Goal: Information Seeking & Learning: Find specific page/section

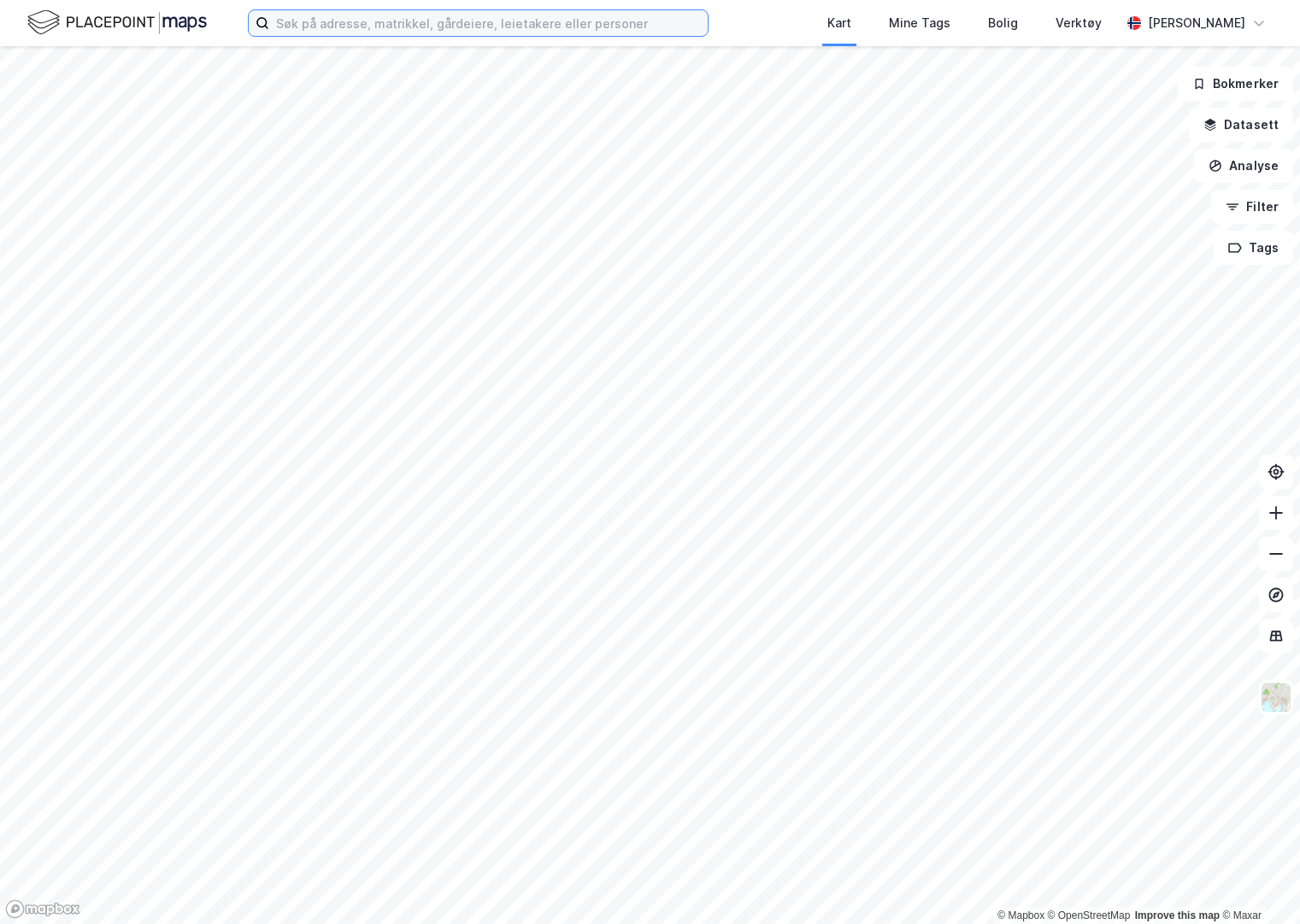
click at [424, 25] on input at bounding box center [488, 23] width 438 height 26
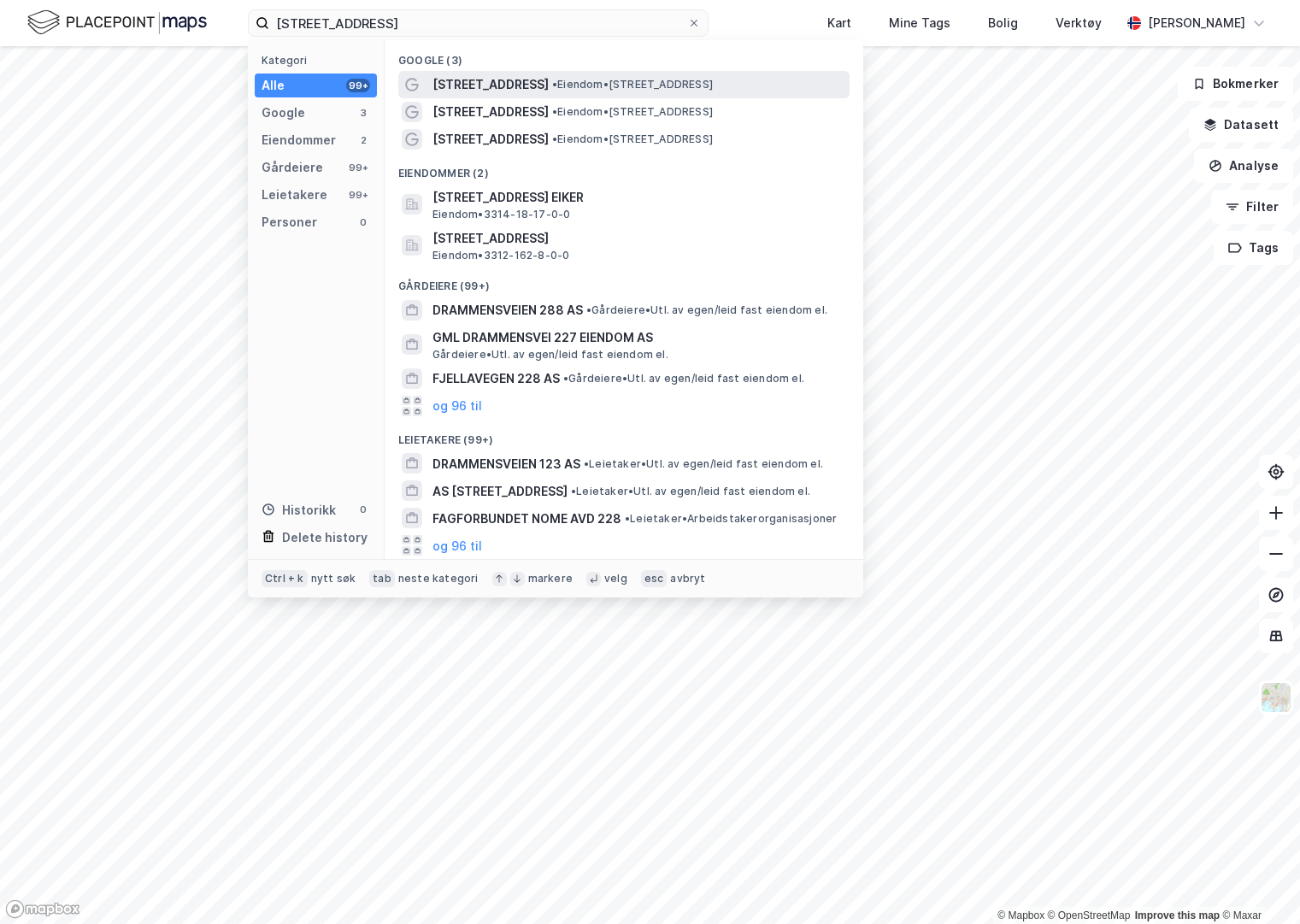
click at [638, 81] on span "• Eiendom • [STREET_ADDRESS]" at bounding box center [632, 85] width 161 height 14
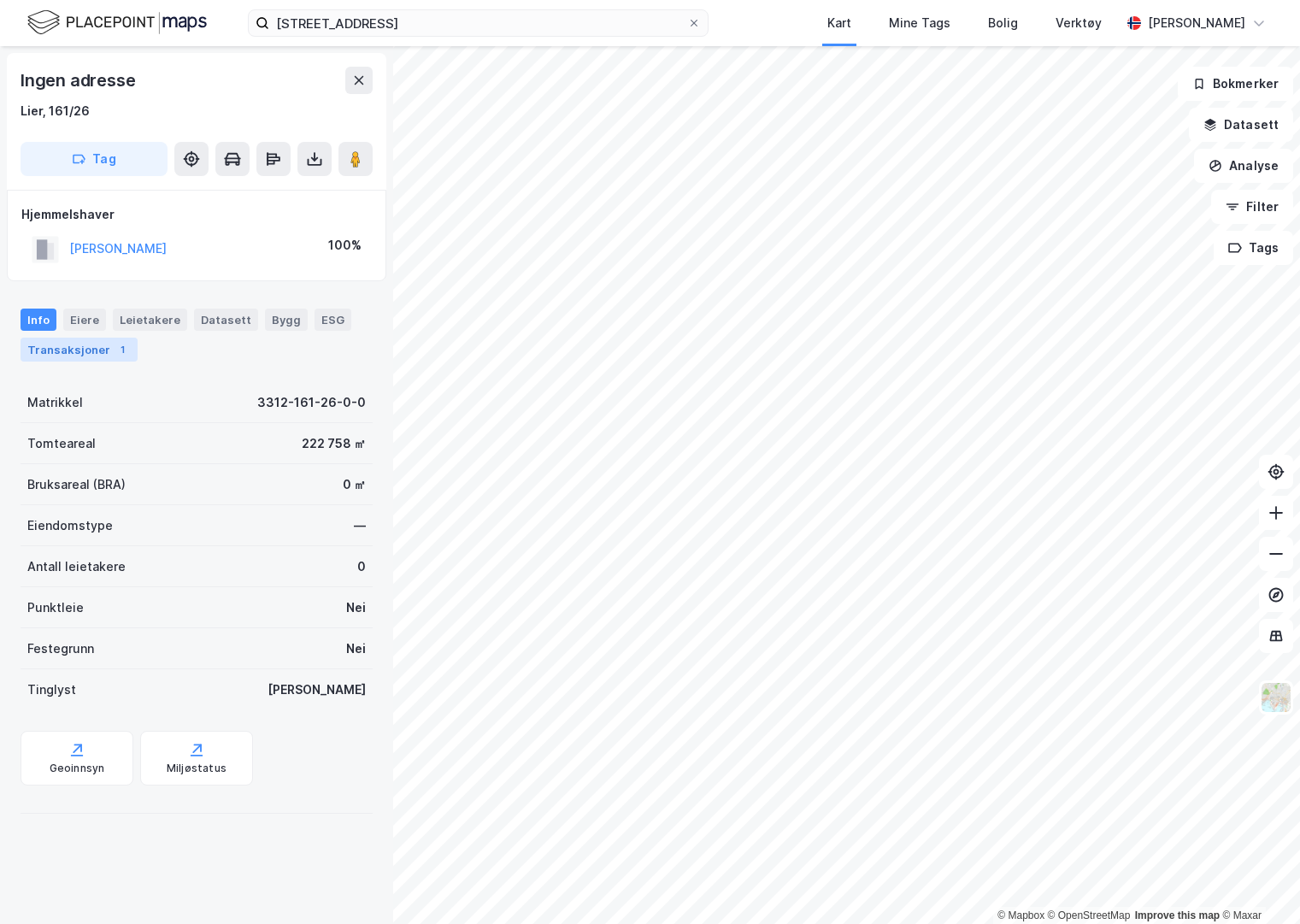
click at [82, 344] on div "Transaksjoner 1" at bounding box center [79, 350] width 117 height 24
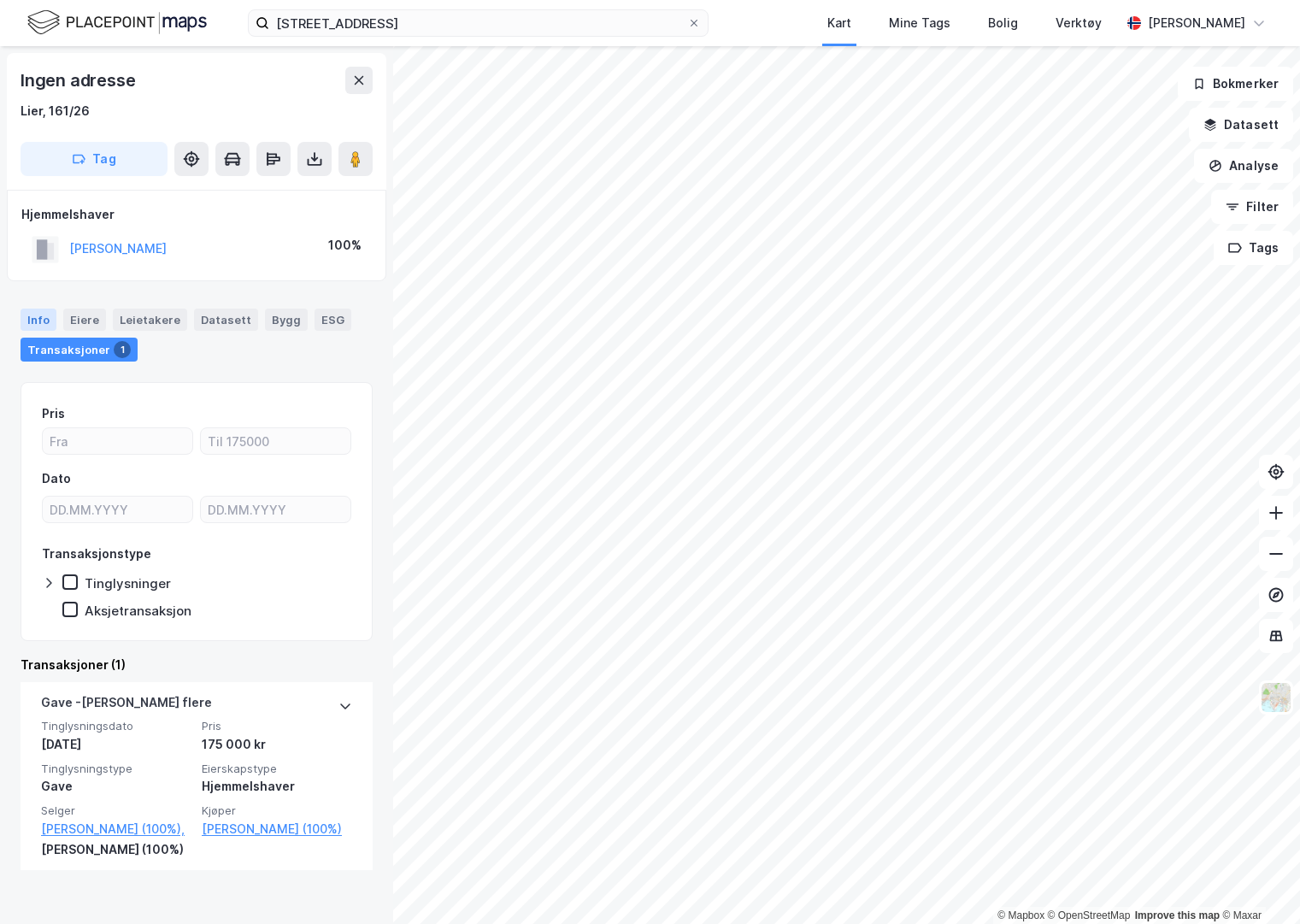
click at [42, 320] on div "Info" at bounding box center [38, 320] width 36 height 23
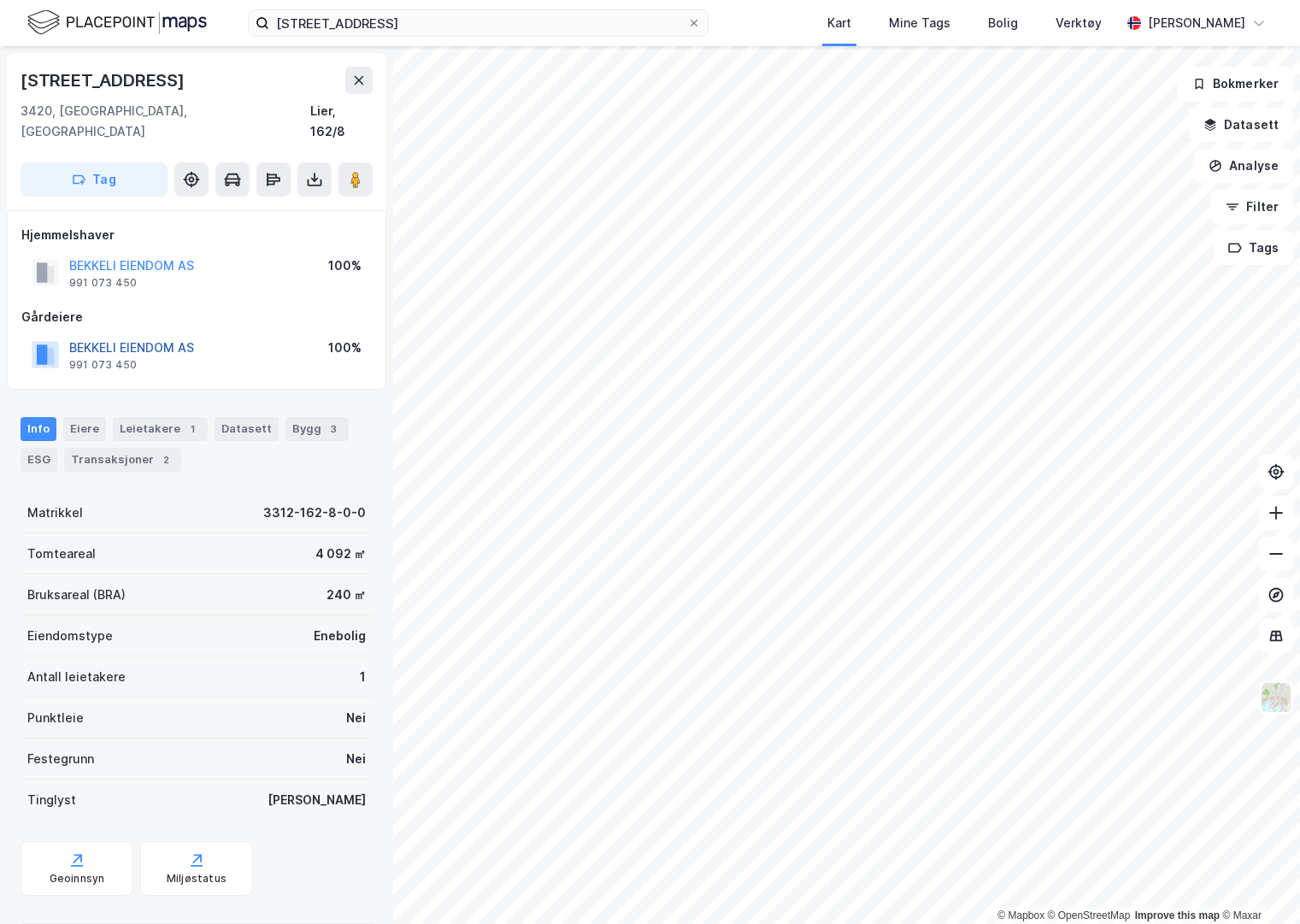
click at [0, 0] on button "BEKKELI EIENDOM AS" at bounding box center [0, 0] width 0 height 0
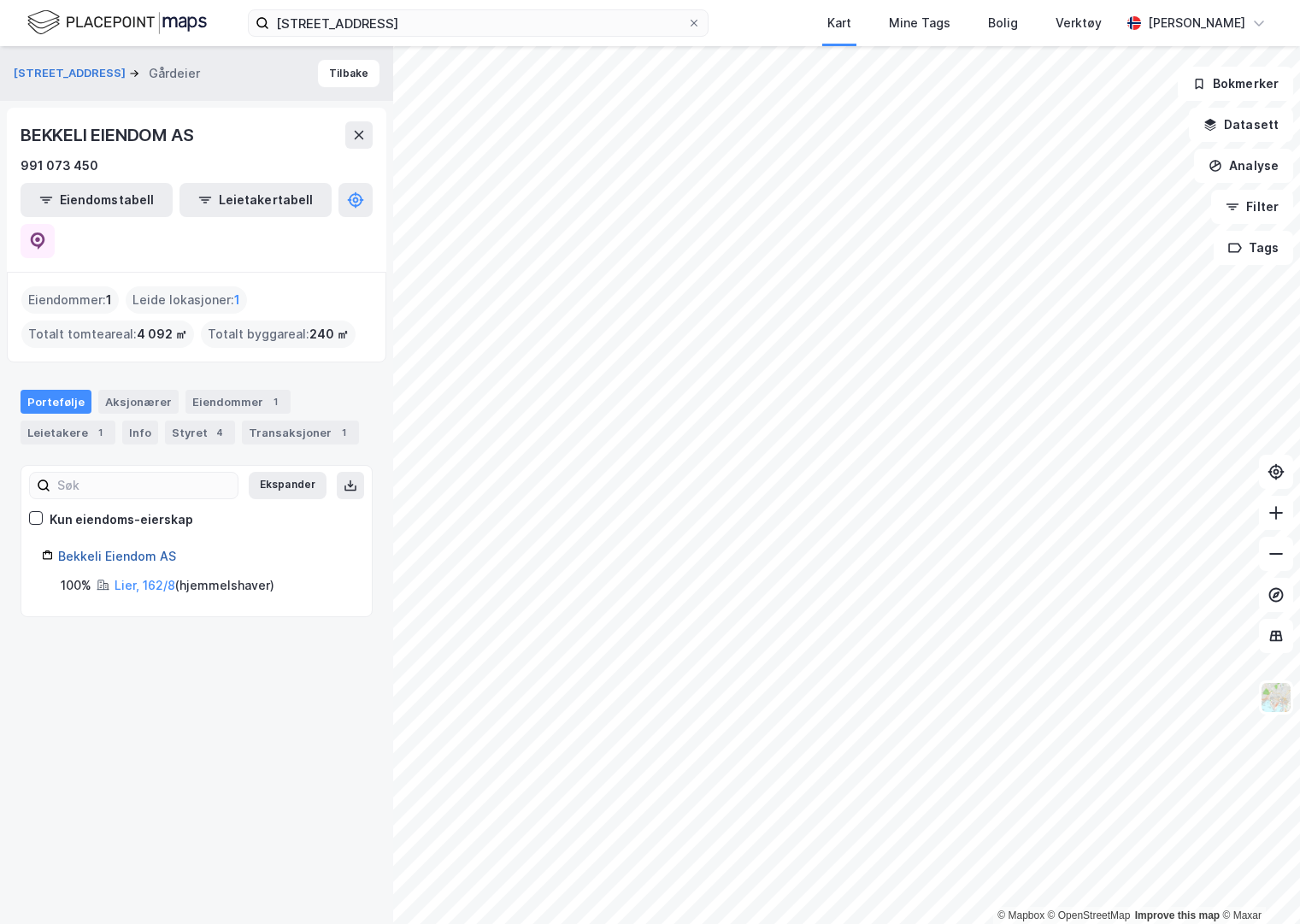
click at [114, 549] on link "Bekkeli Eiendom AS" at bounding box center [117, 556] width 118 height 15
click at [122, 390] on div "Aksjonærer" at bounding box center [138, 402] width 81 height 24
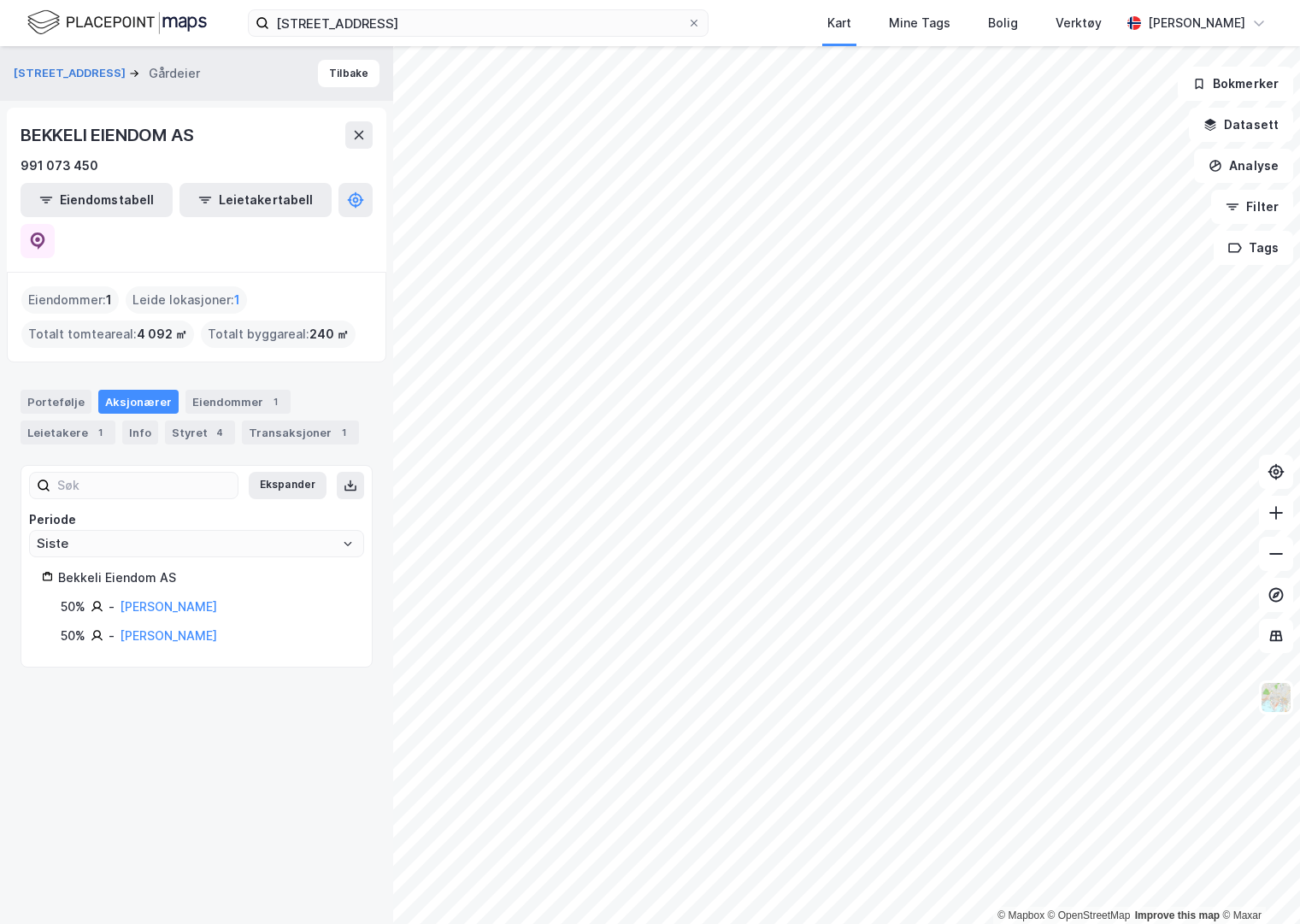
click at [68, 287] on div "Eiendommer : 1" at bounding box center [70, 300] width 97 height 28
click at [64, 287] on div "Eiendommer : 1" at bounding box center [70, 300] width 97 height 28
click at [59, 390] on div "Portefølje" at bounding box center [56, 402] width 71 height 24
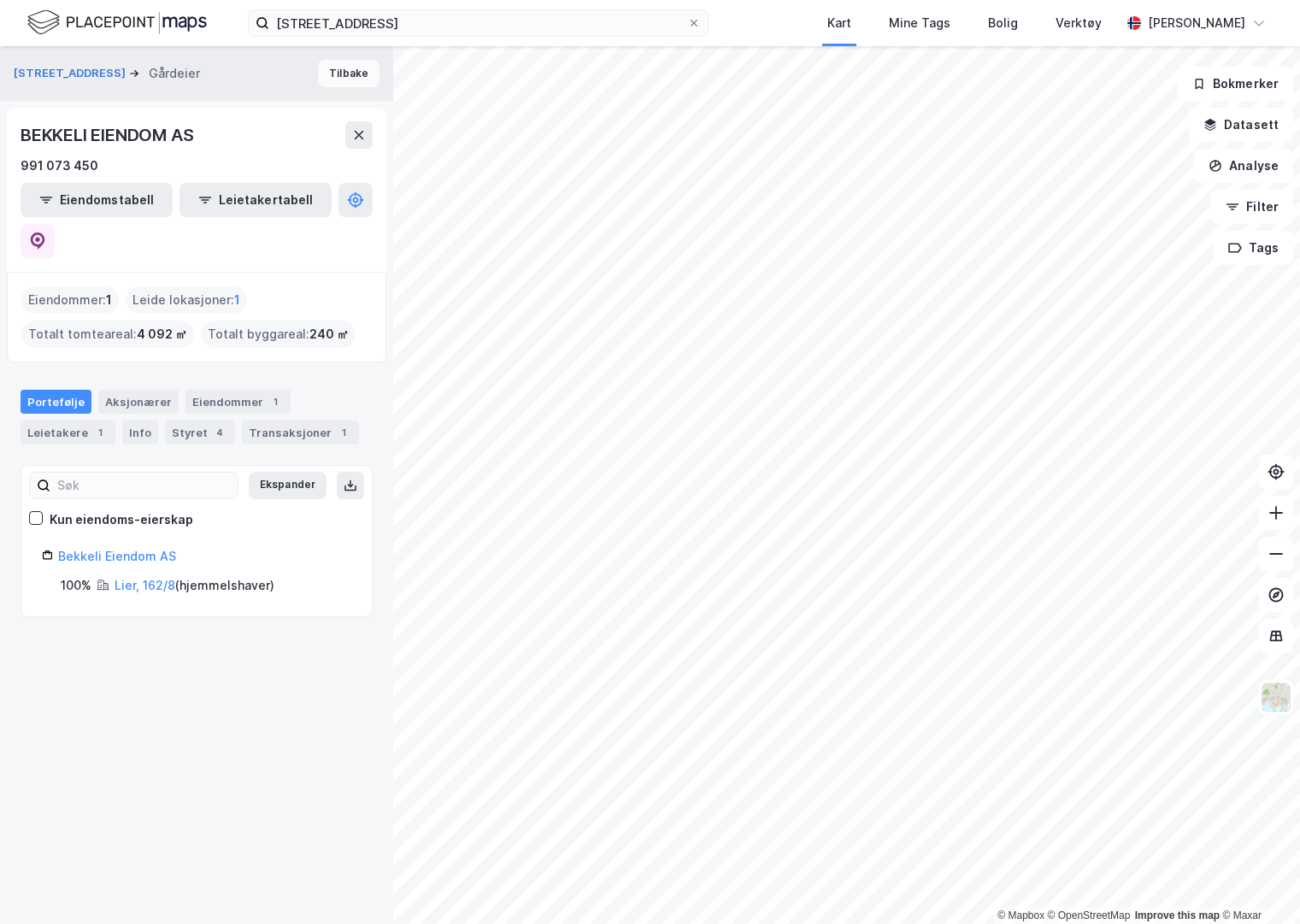
click at [339, 77] on button "Tilbake" at bounding box center [348, 74] width 61 height 28
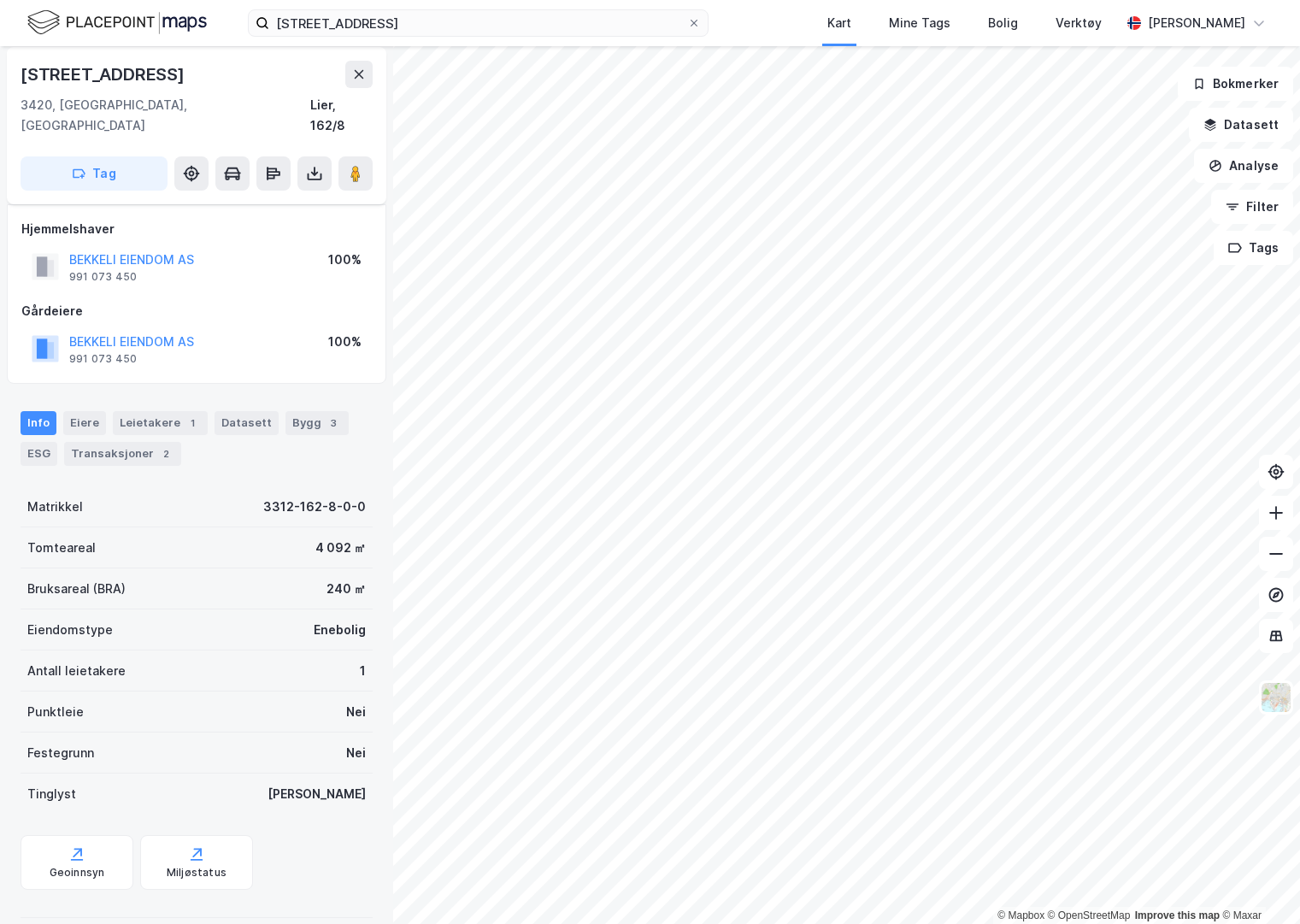
scroll to position [7, 0]
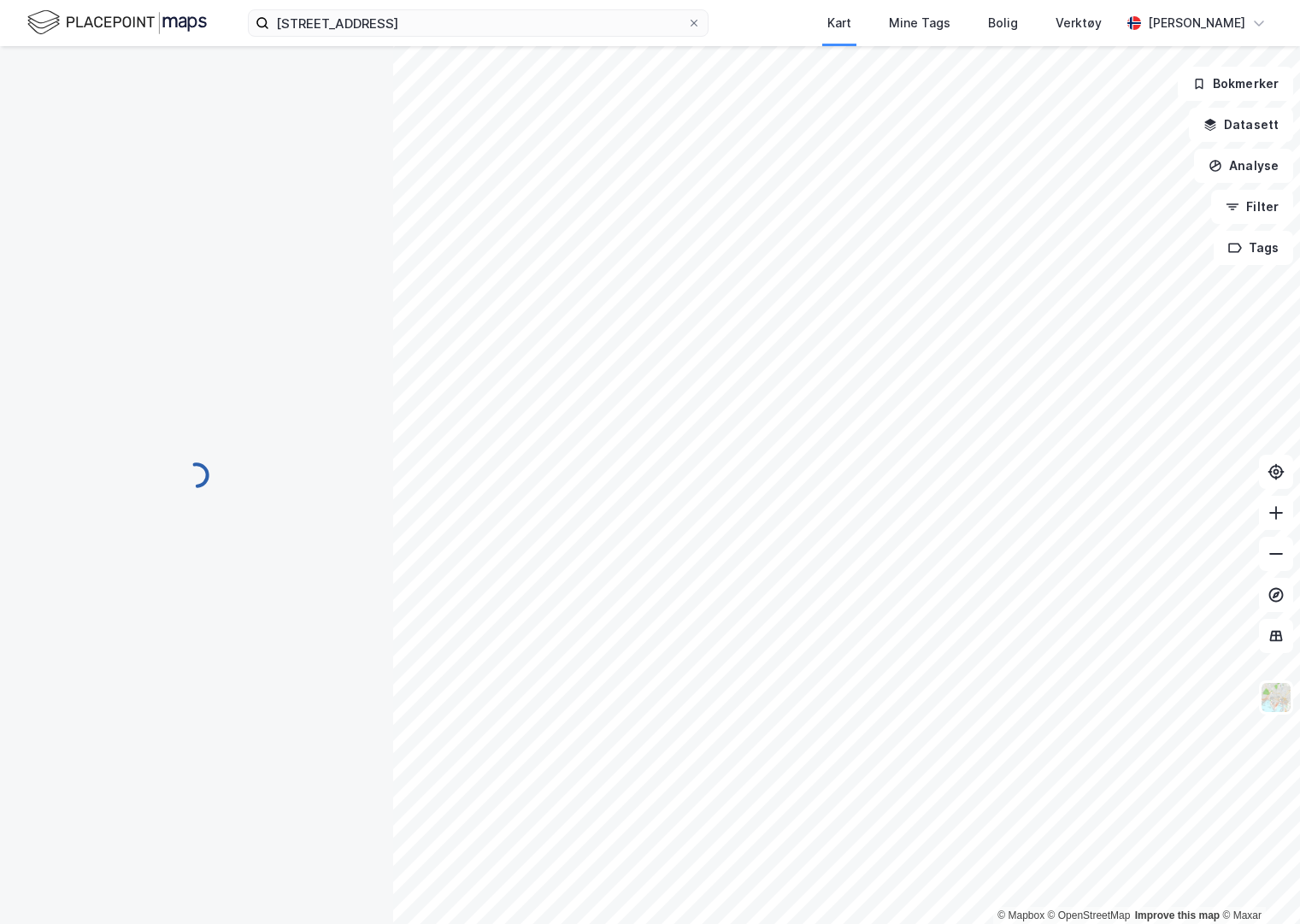
scroll to position [7, 0]
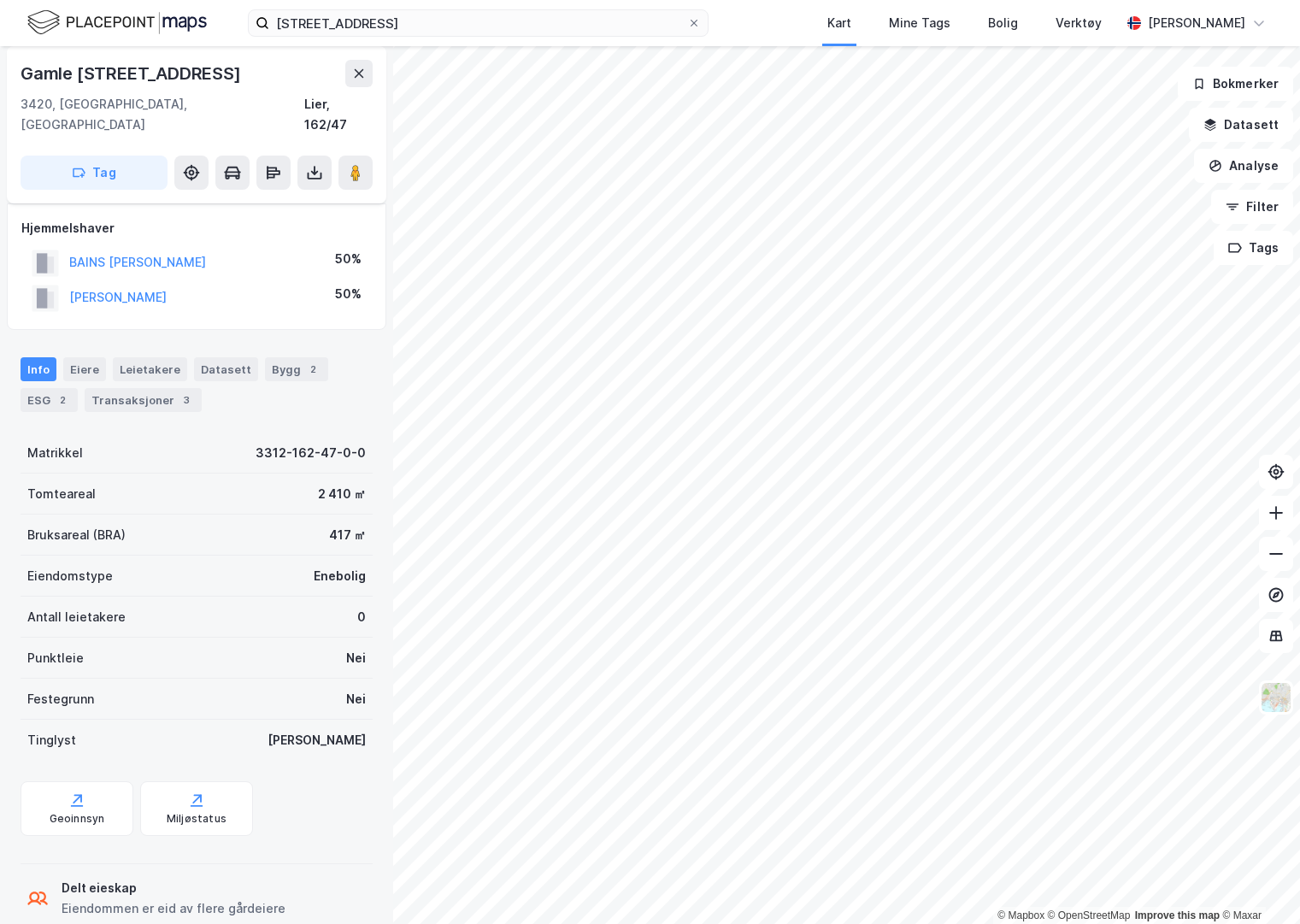
scroll to position [7, 0]
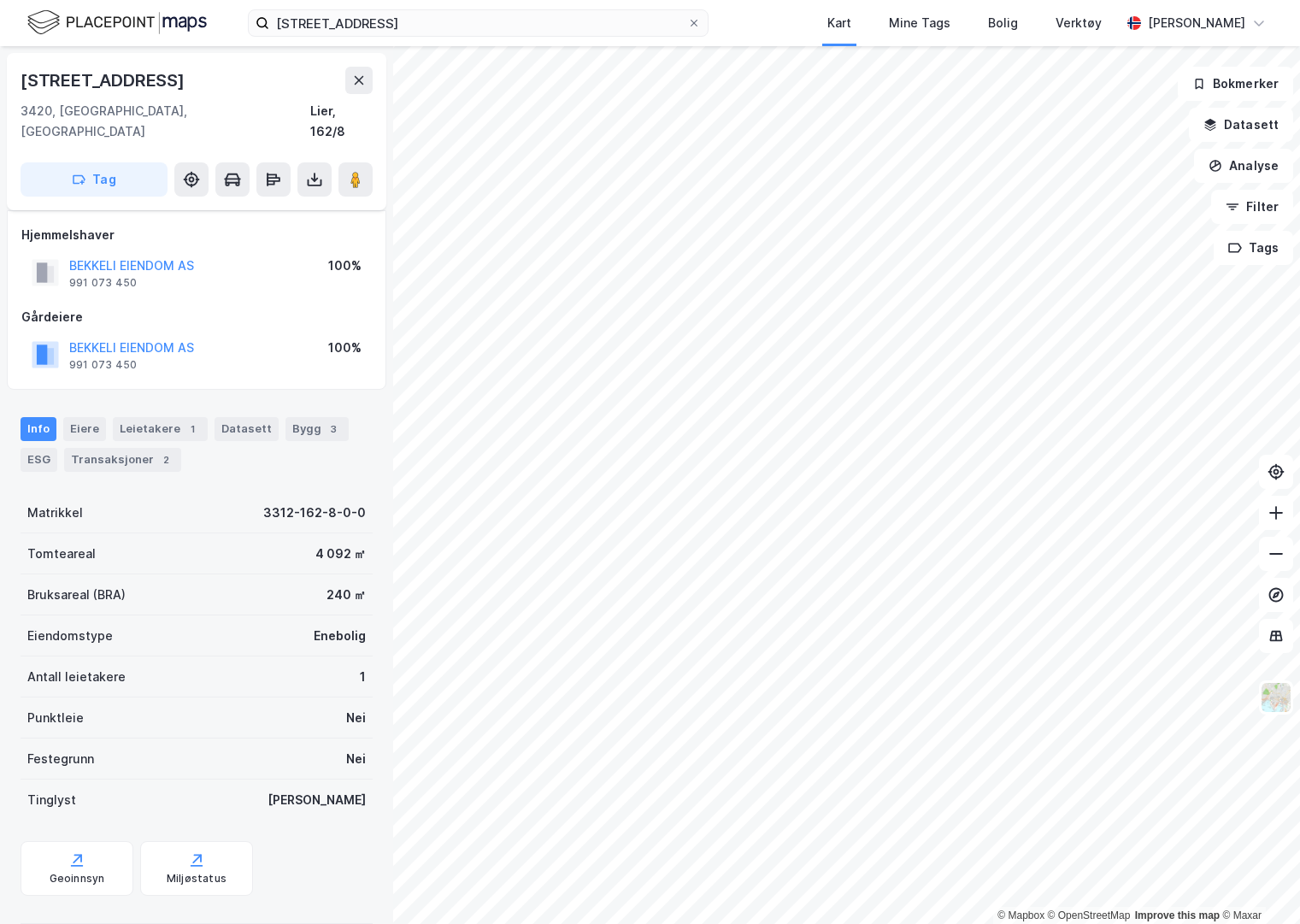
scroll to position [7, 0]
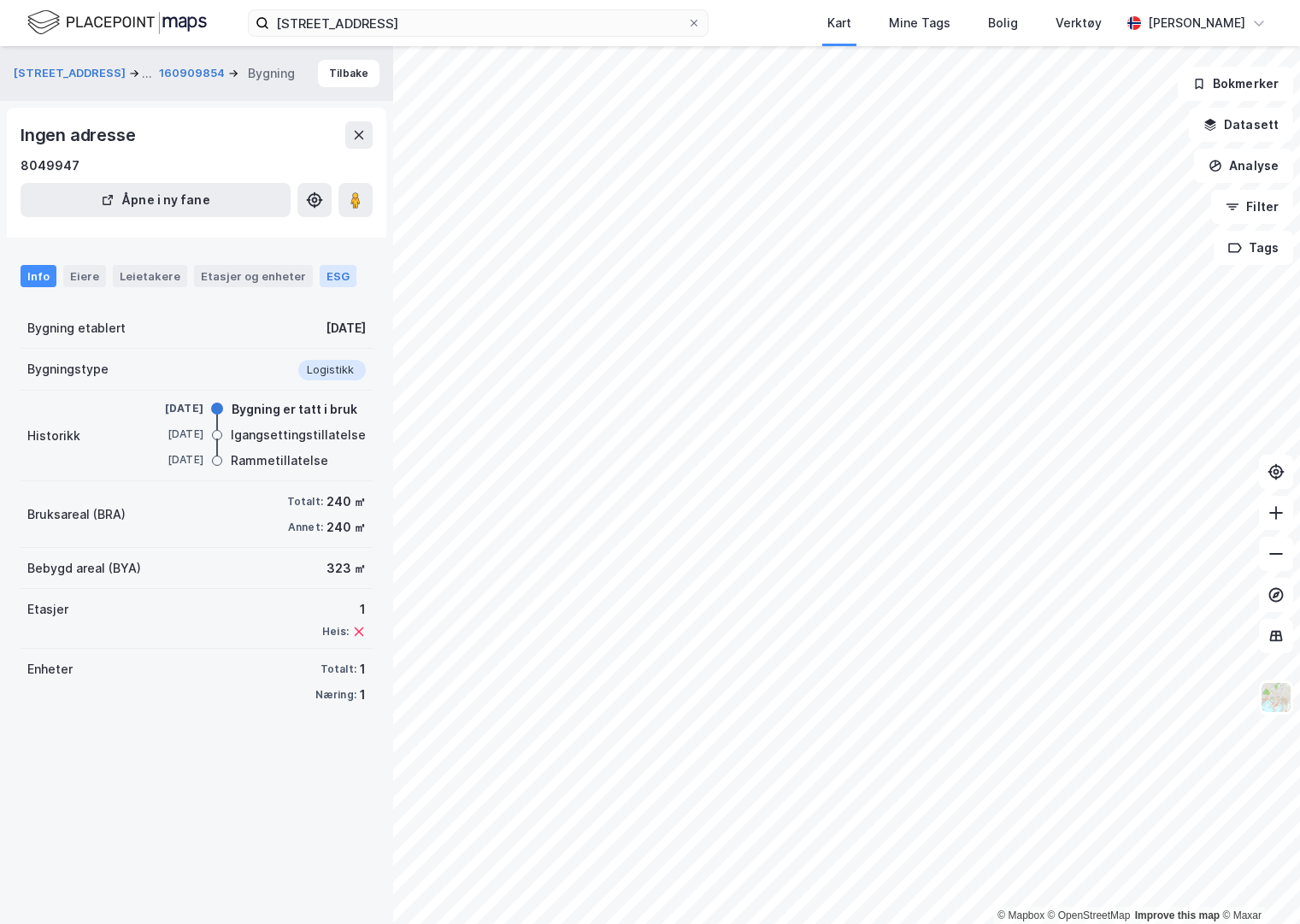
click at [327, 274] on div "ESG" at bounding box center [338, 276] width 36 height 23
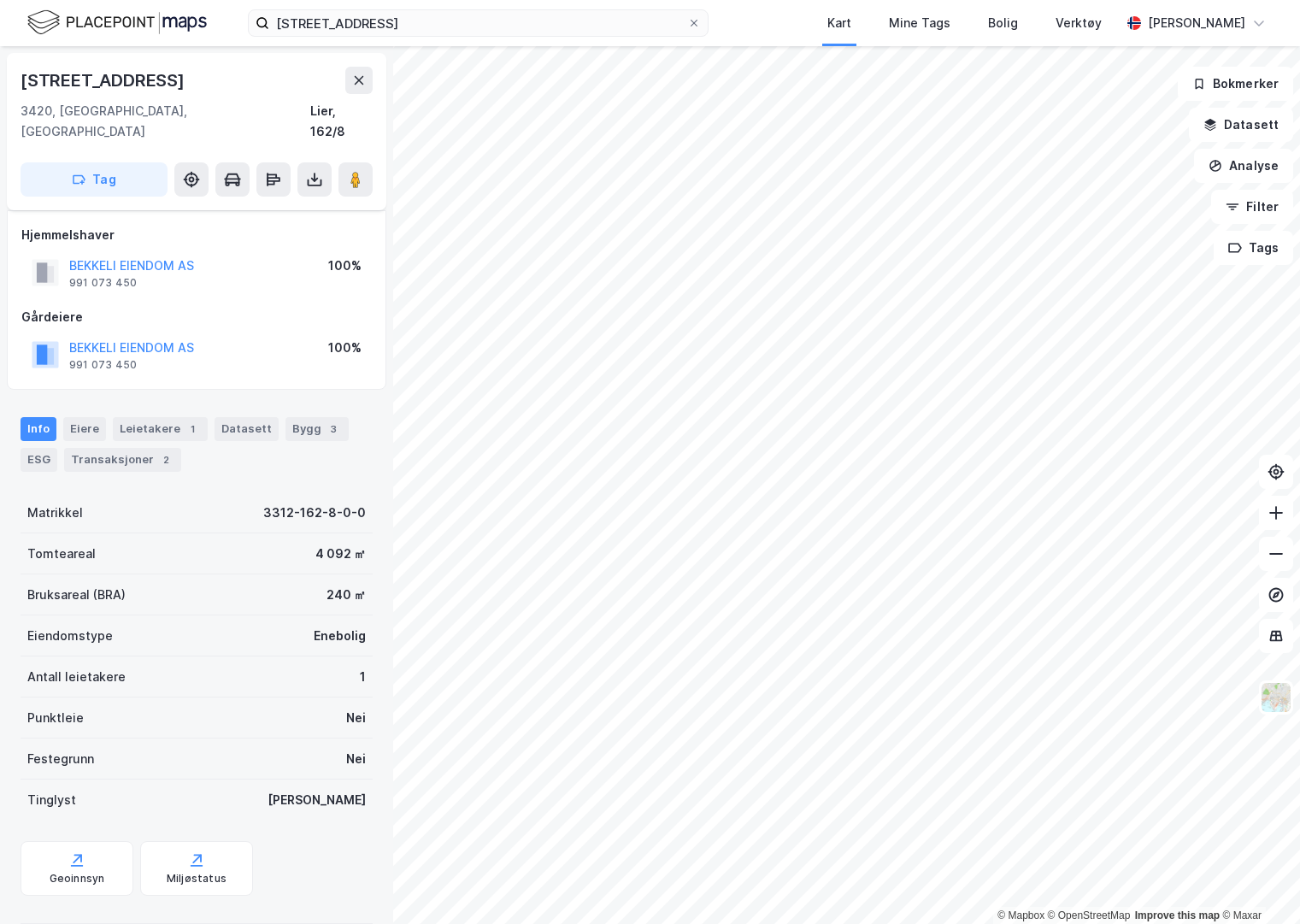
scroll to position [7, 0]
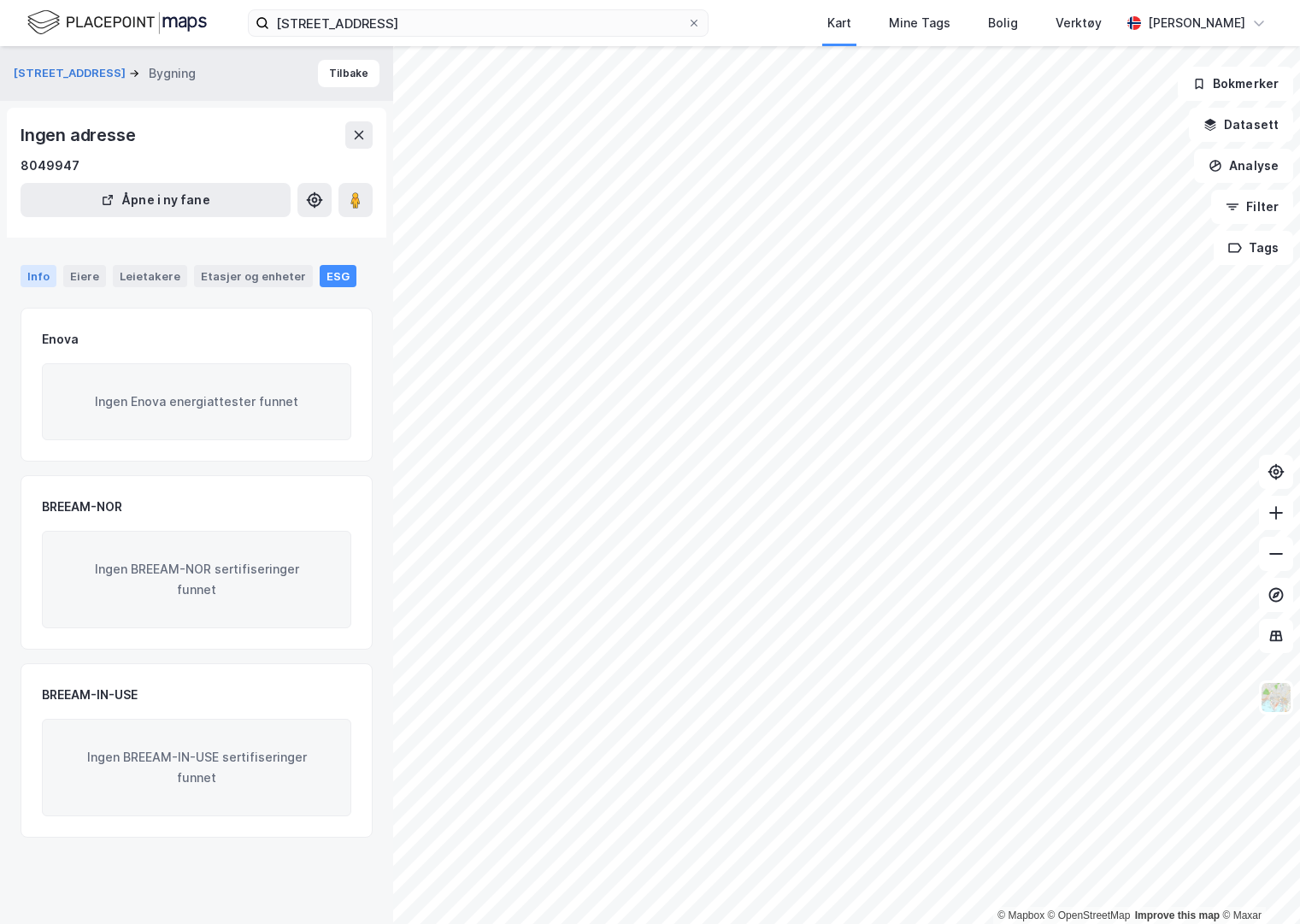
click at [39, 280] on div "Info" at bounding box center [38, 276] width 36 height 23
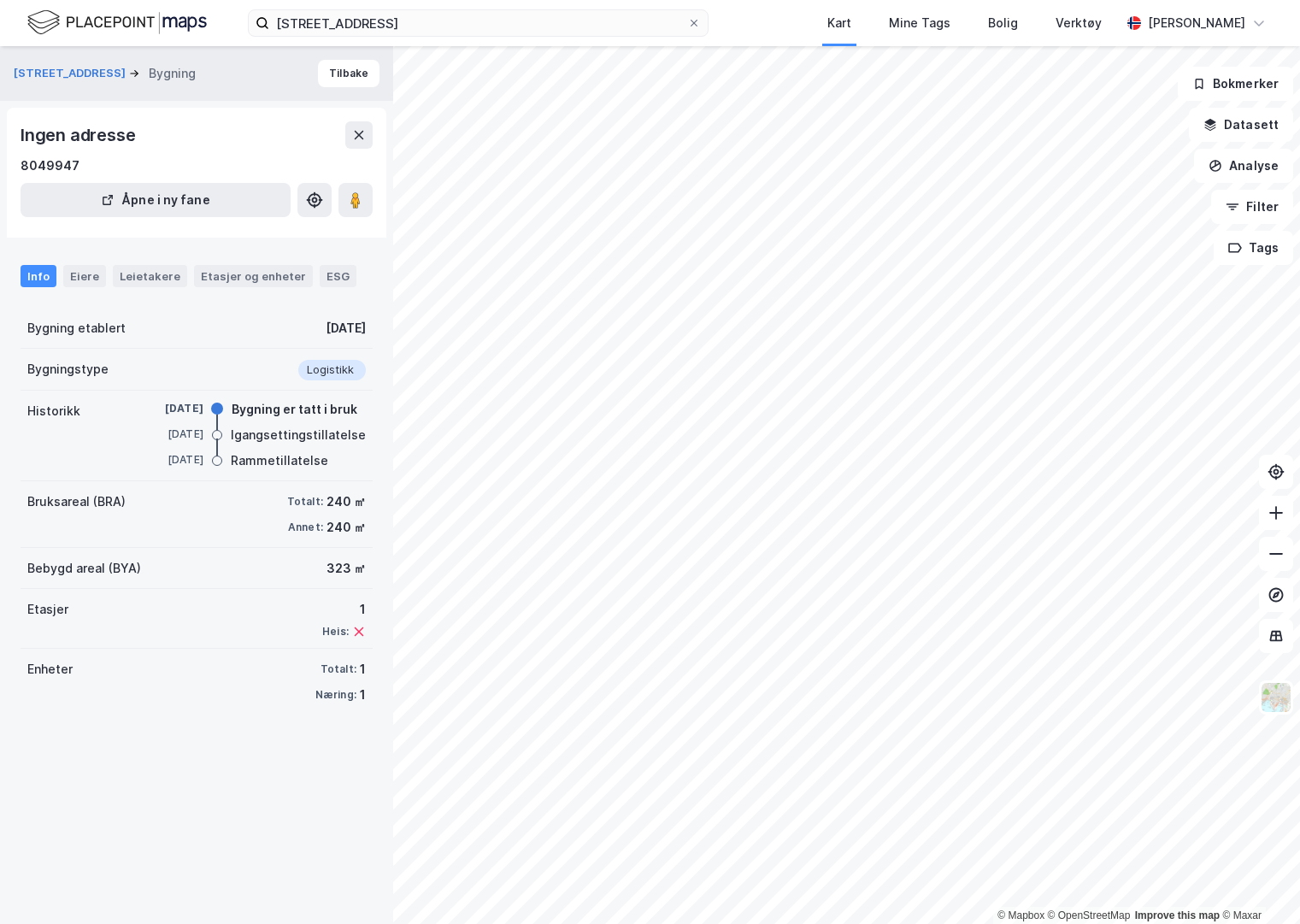
drag, startPoint x: 285, startPoint y: 469, endPoint x: 198, endPoint y: 470, distance: 87.0
click at [198, 470] on div "[DATE] Rammetillatelse" at bounding box center [250, 462] width 230 height 19
click at [197, 497] on div "Bruksareal (BRA) Totalt: 240 ㎡ Annet: 240 ㎡" at bounding box center [197, 514] width 352 height 67
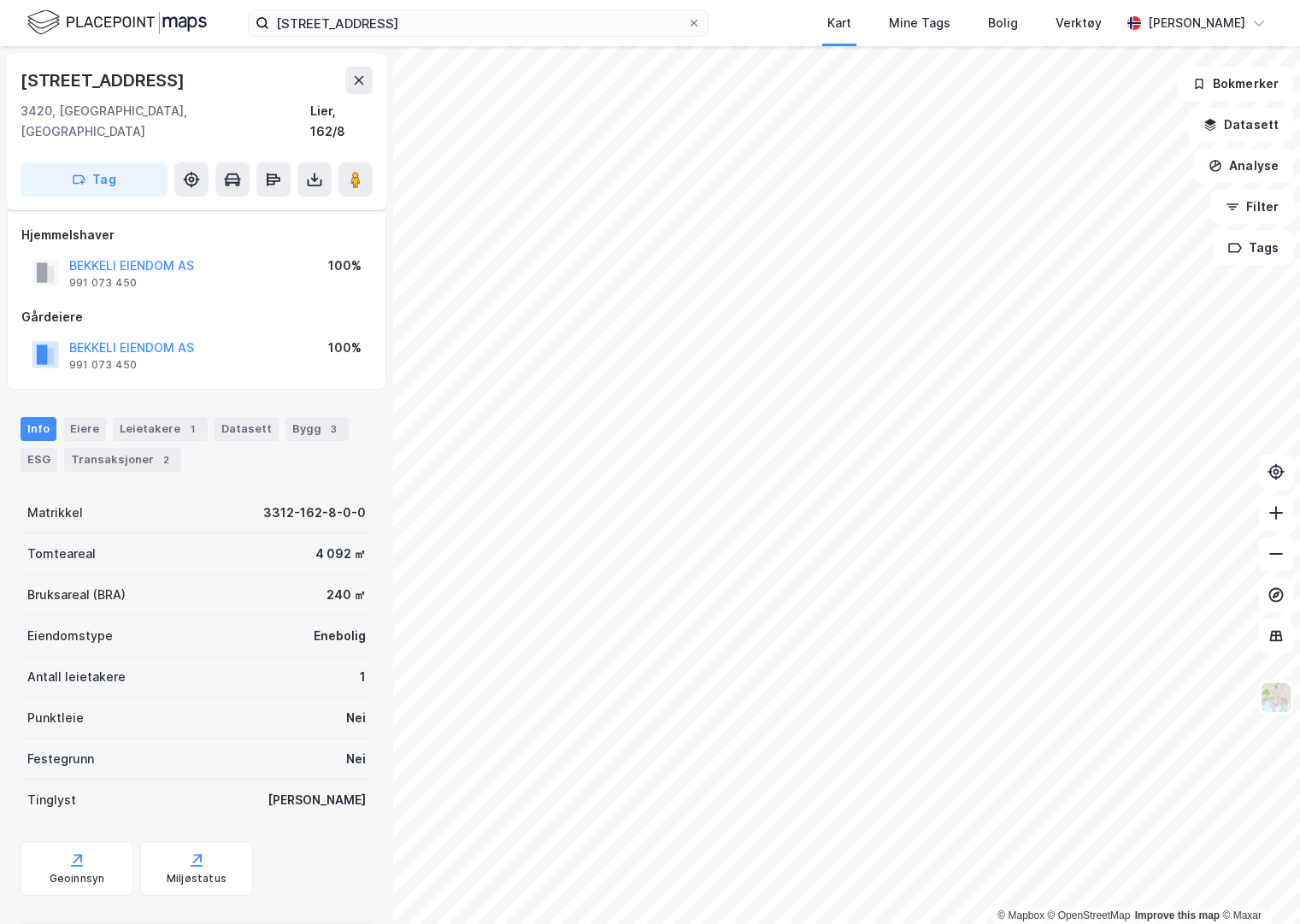
scroll to position [7, 0]
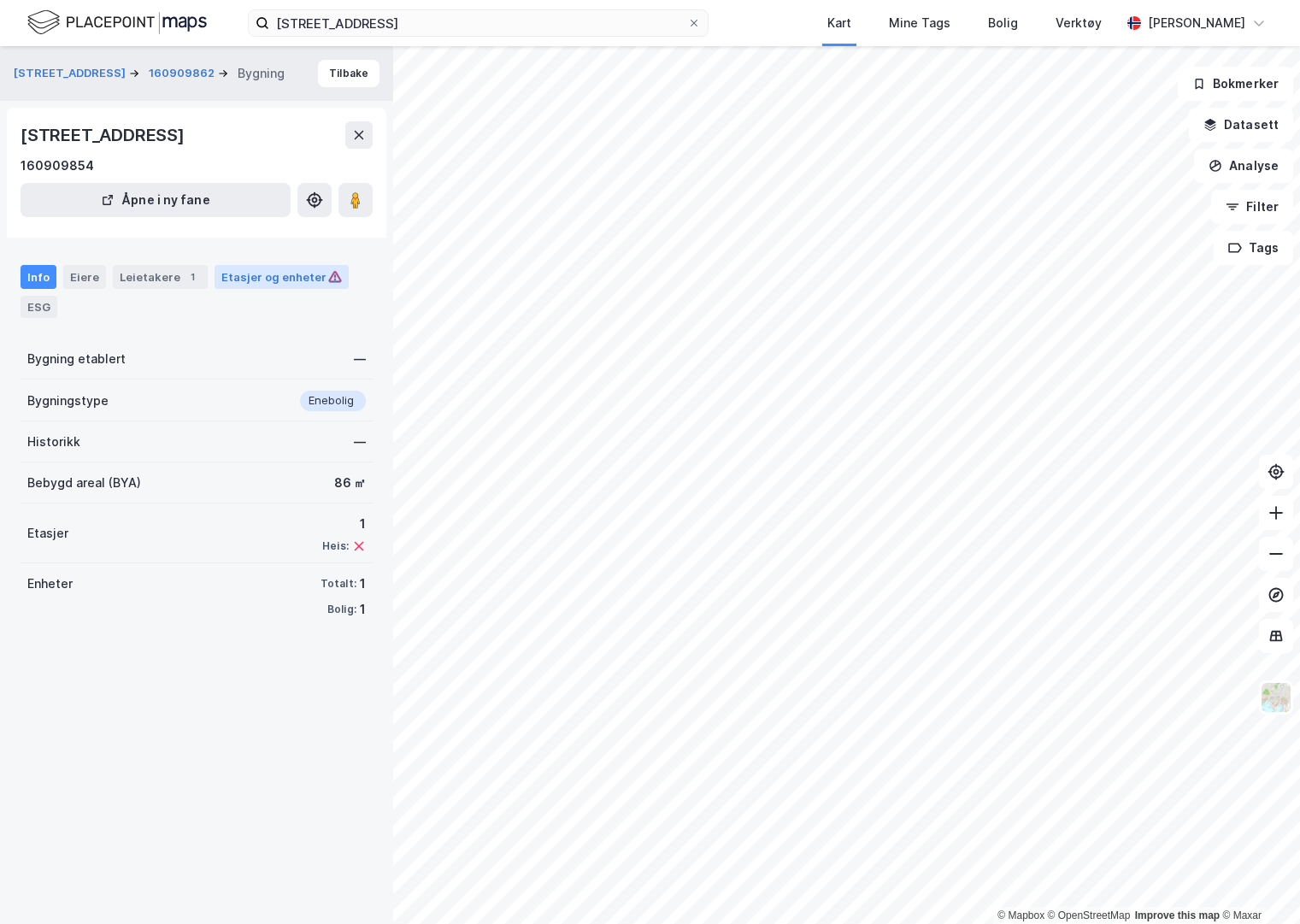
click at [271, 269] on div "Etasjer og enheter" at bounding box center [281, 277] width 120 height 16
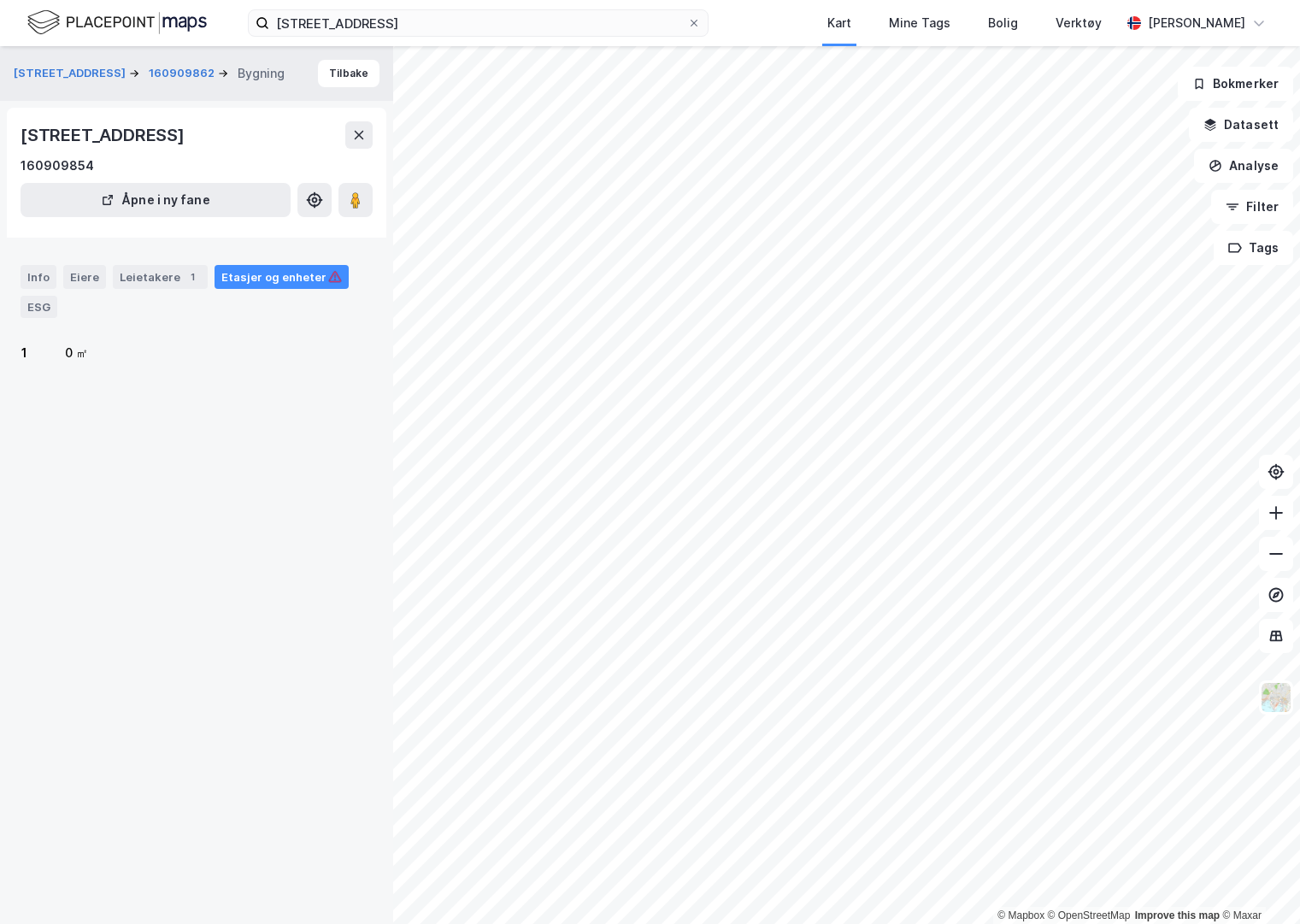
click at [271, 272] on div "Etasjer og enheter" at bounding box center [281, 277] width 120 height 16
click at [167, 276] on div "Leietakere 1" at bounding box center [160, 277] width 95 height 24
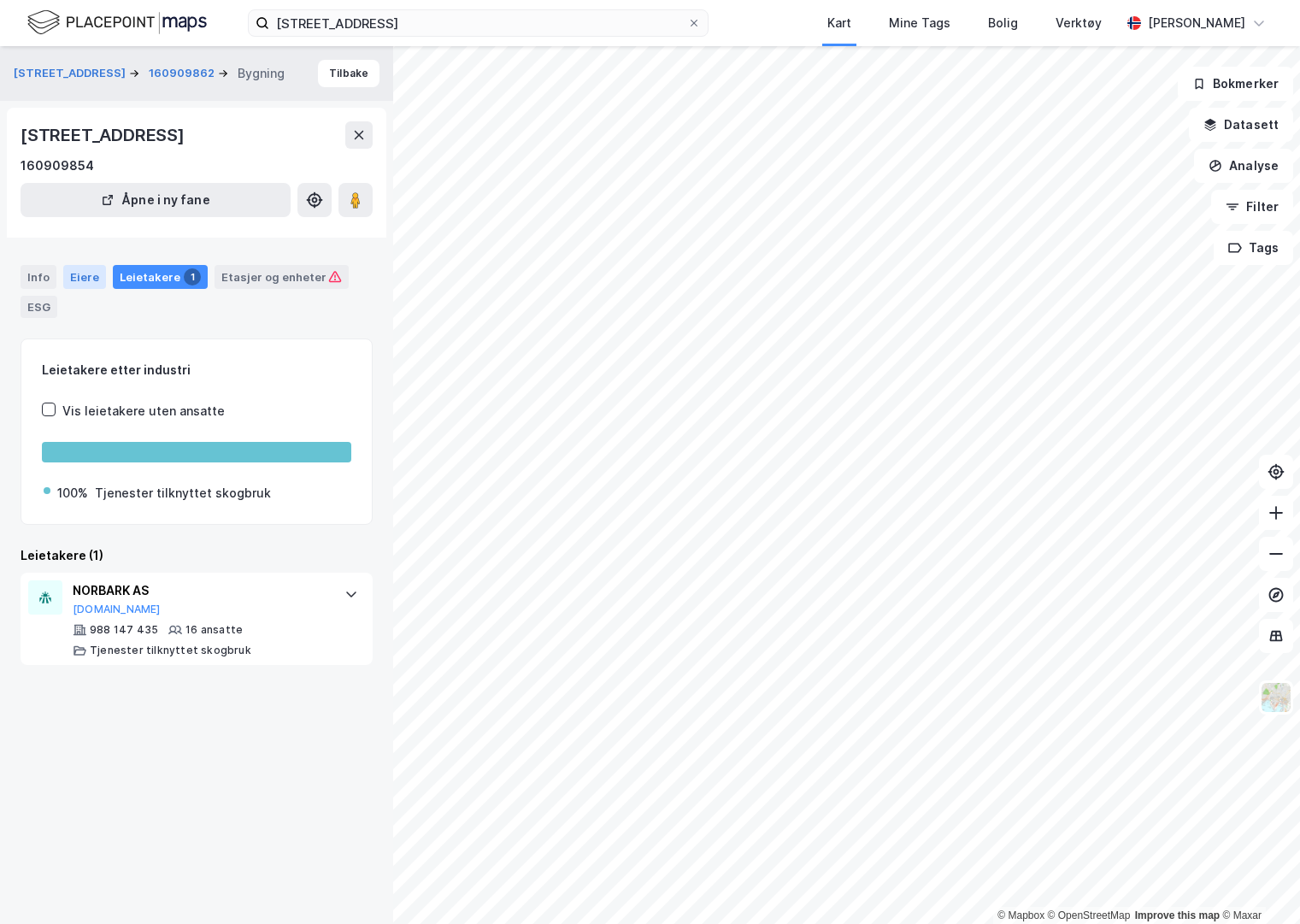
click at [71, 275] on div "Eiere" at bounding box center [84, 277] width 42 height 24
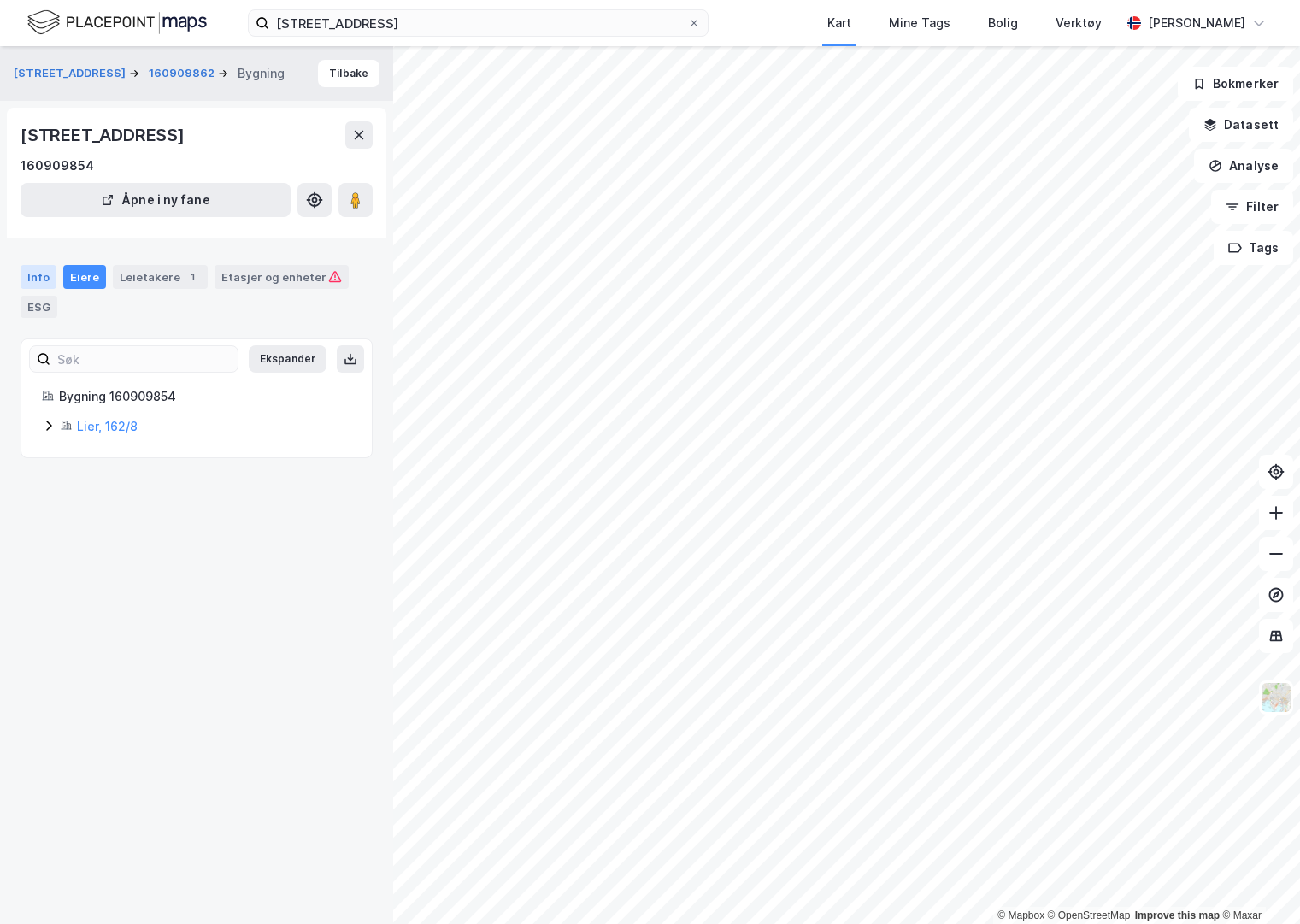
click at [35, 280] on div "Info" at bounding box center [38, 277] width 36 height 24
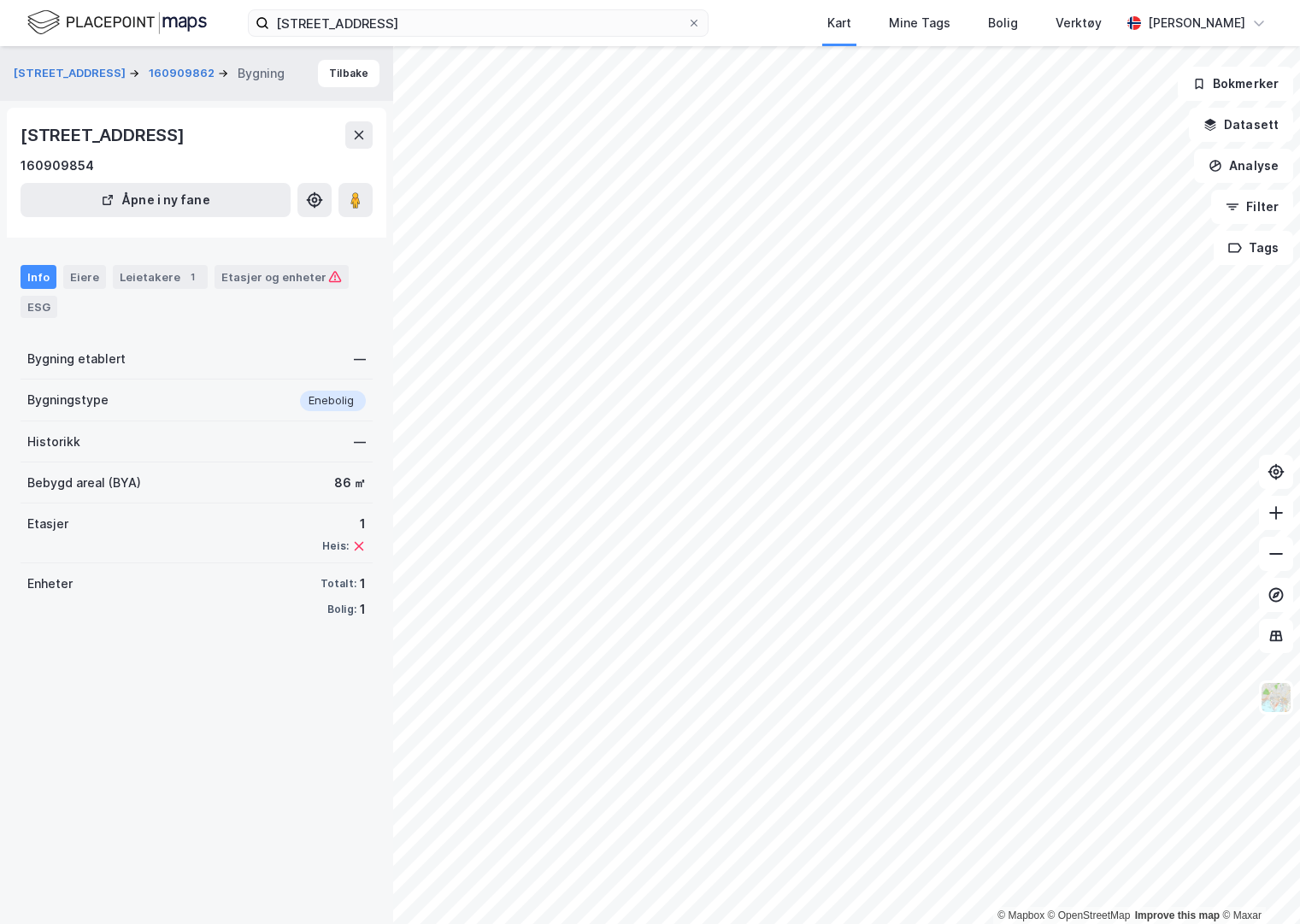
click at [658, 449] on div "© Mapbox © OpenStreetMap Improve this map © Maxar Drammensveien 228 160909862 B…" at bounding box center [650, 484] width 1300 height 877
click at [344, 206] on button at bounding box center [355, 199] width 34 height 34
click at [332, 67] on button "Tilbake" at bounding box center [348, 74] width 61 height 28
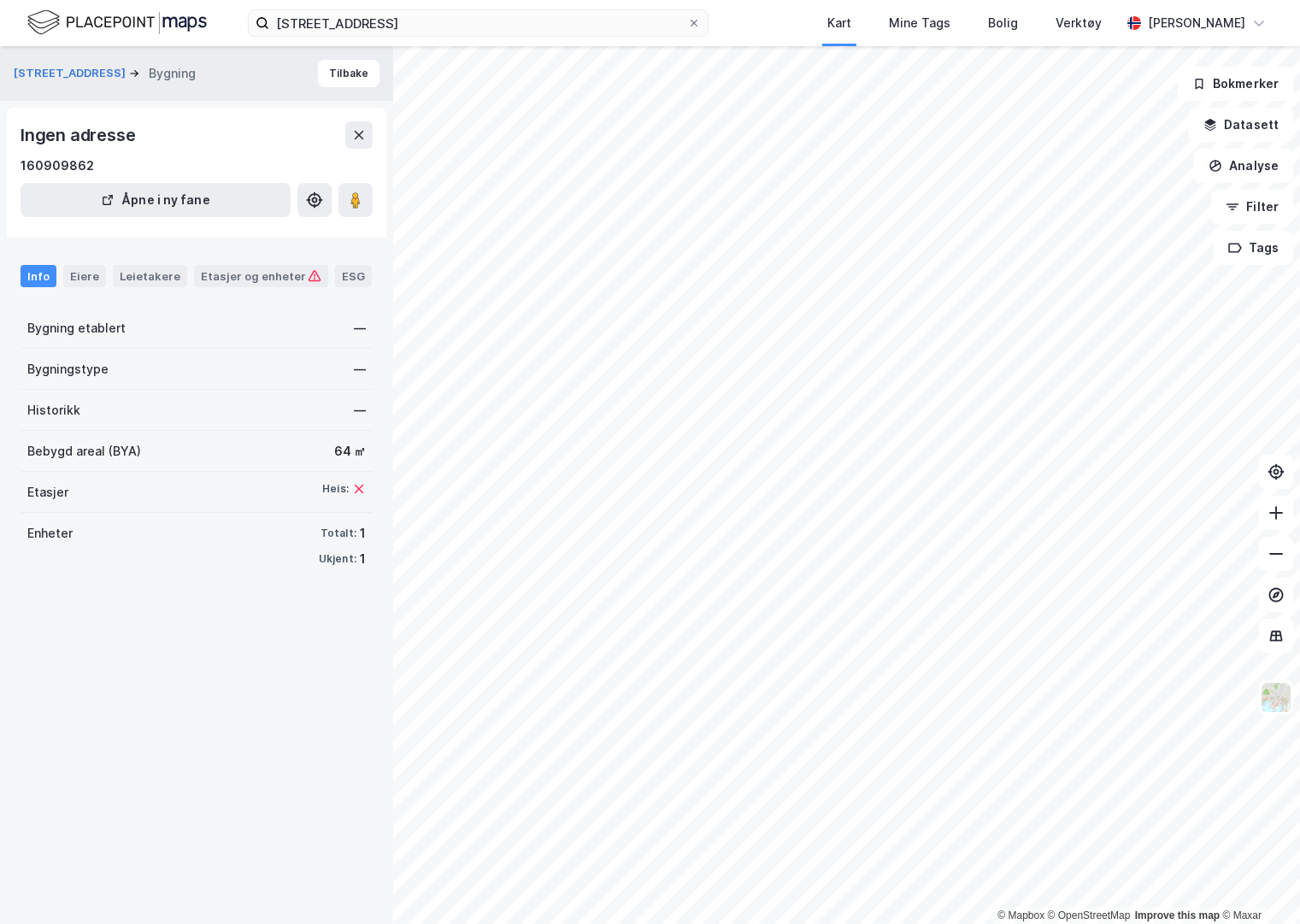
click at [100, 329] on div "Bygning etablert" at bounding box center [76, 328] width 98 height 21
click at [329, 81] on button "Tilbake" at bounding box center [348, 74] width 61 height 28
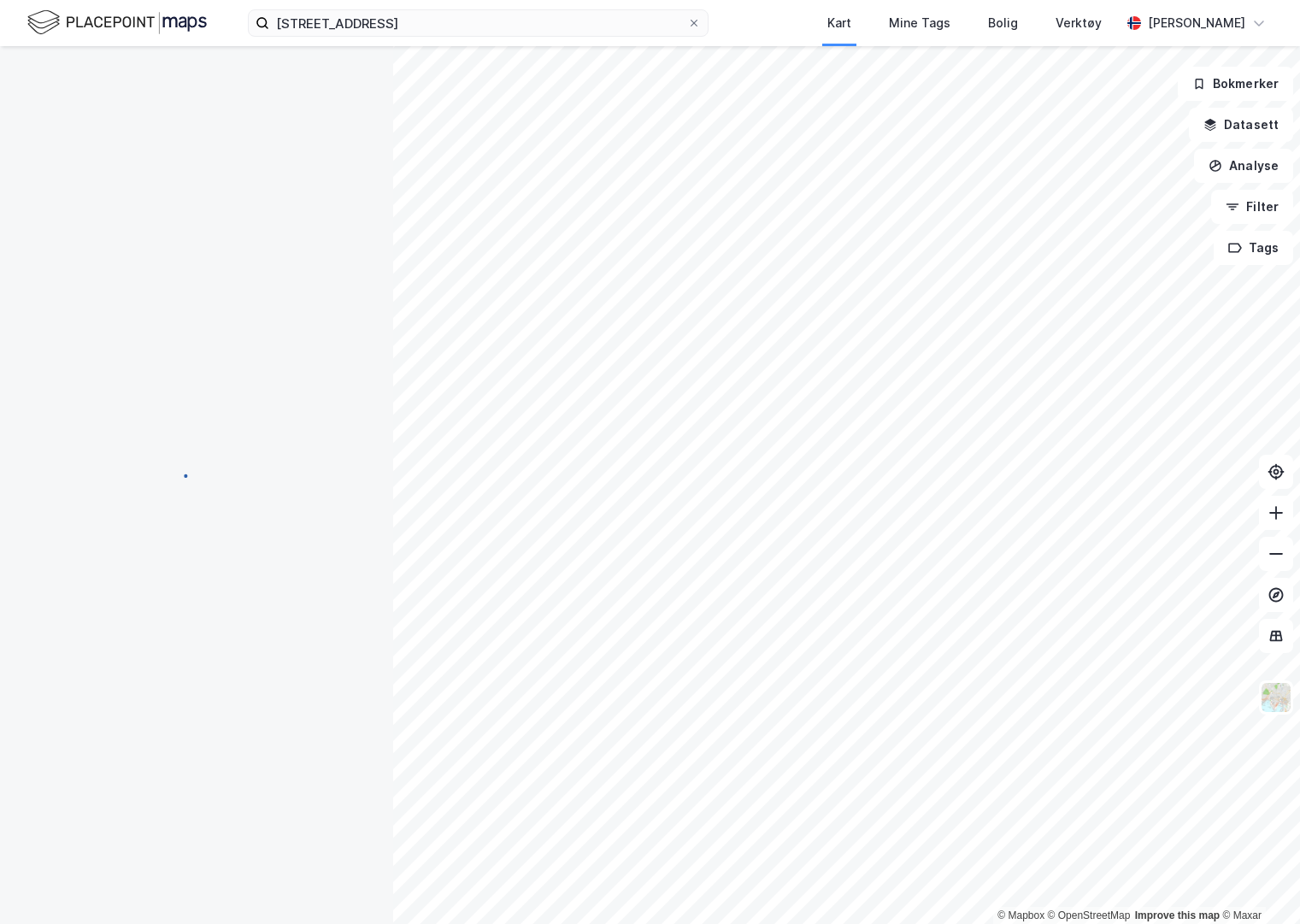
scroll to position [7, 0]
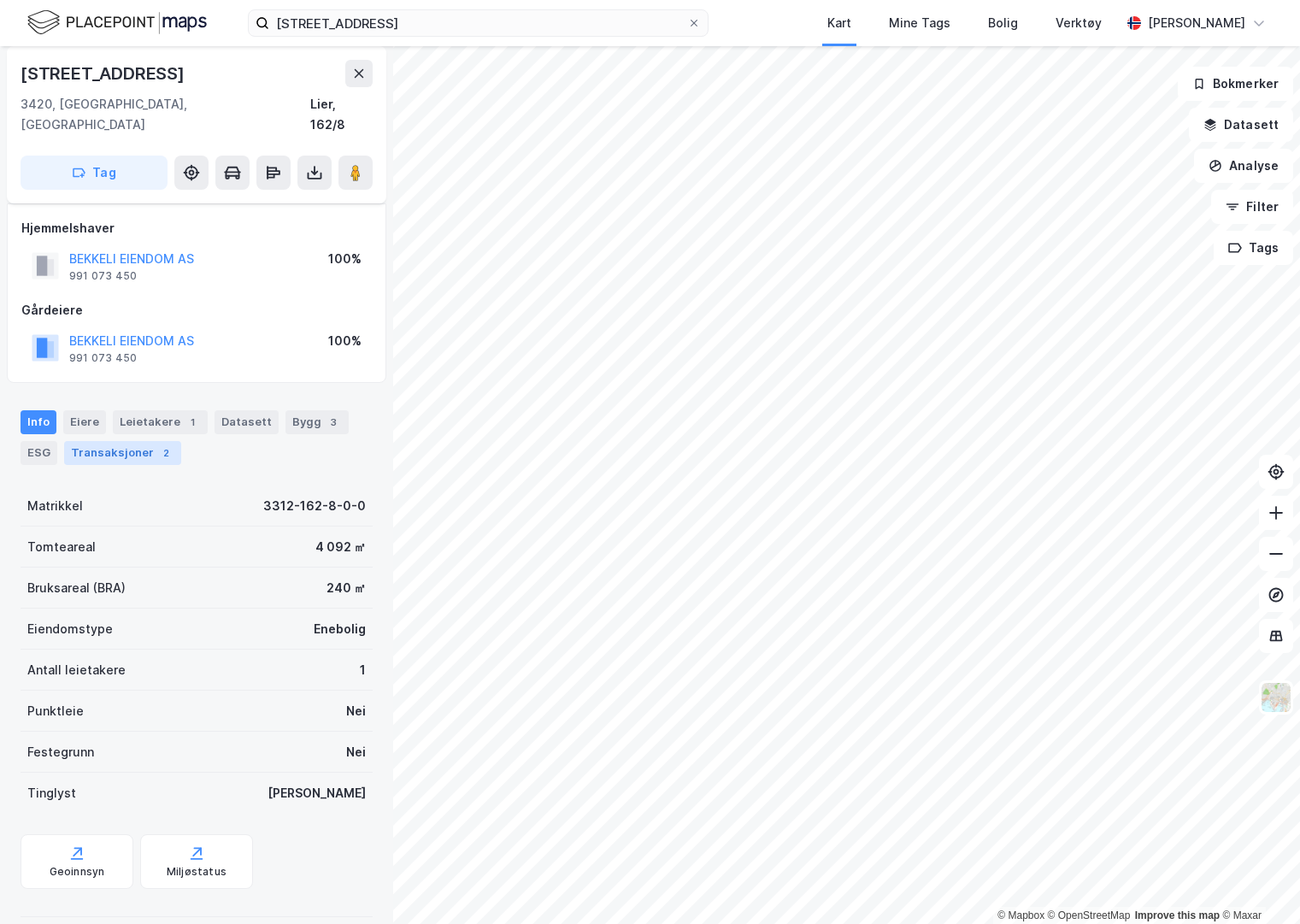
click at [94, 441] on div "Transaksjoner 2" at bounding box center [122, 453] width 117 height 24
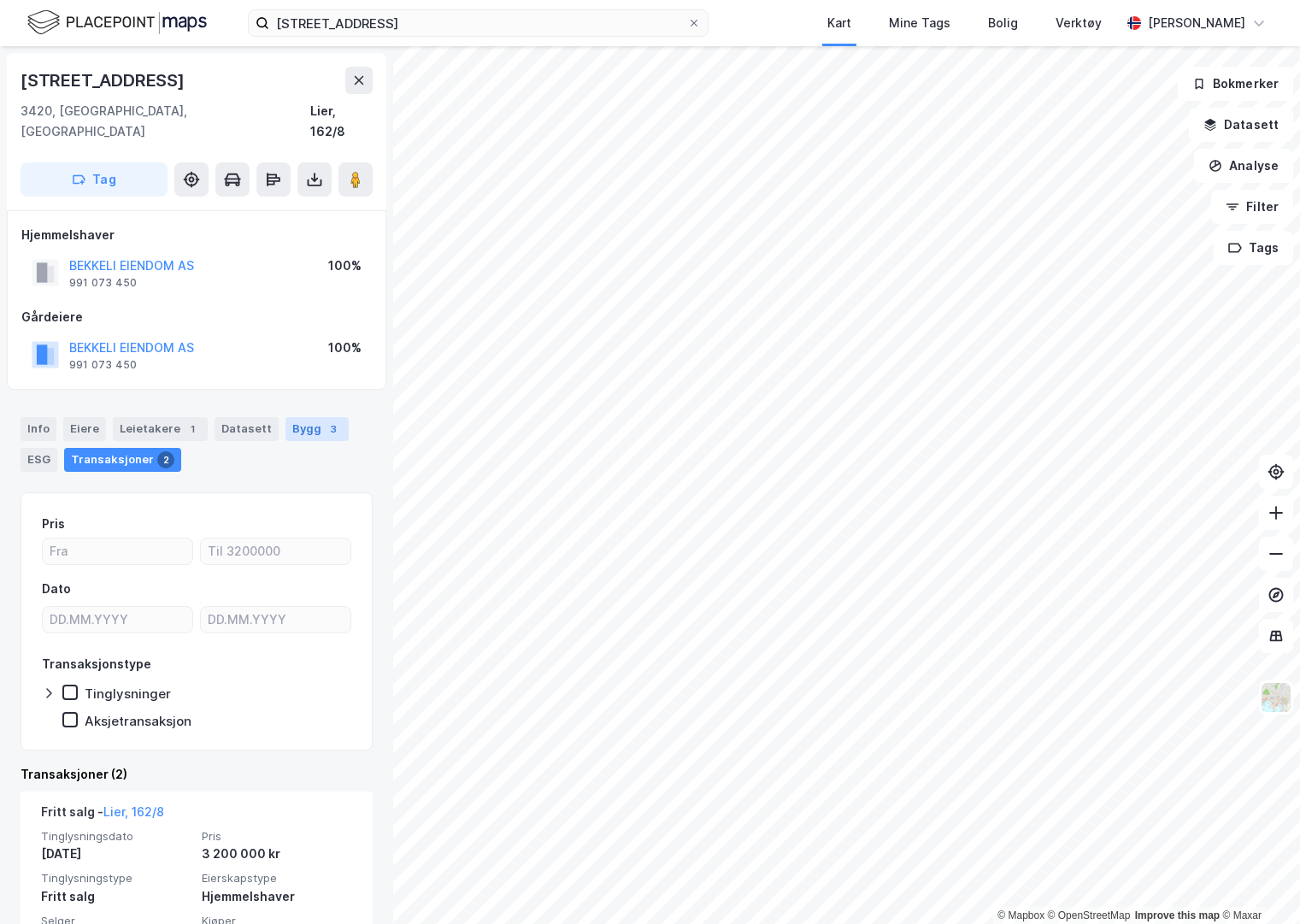
click at [311, 417] on div "Bygg 3" at bounding box center [317, 430] width 63 height 24
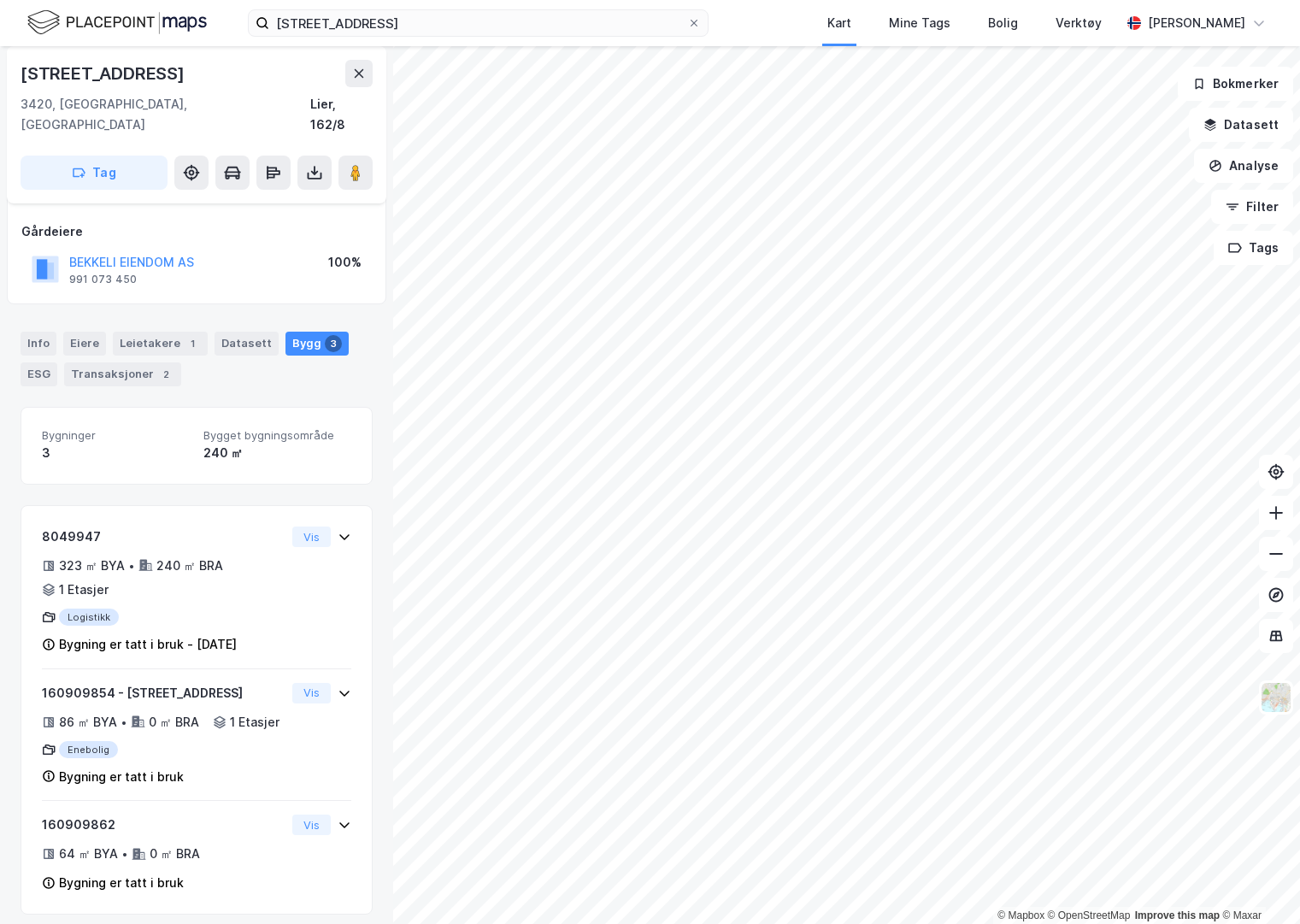
scroll to position [100, 0]
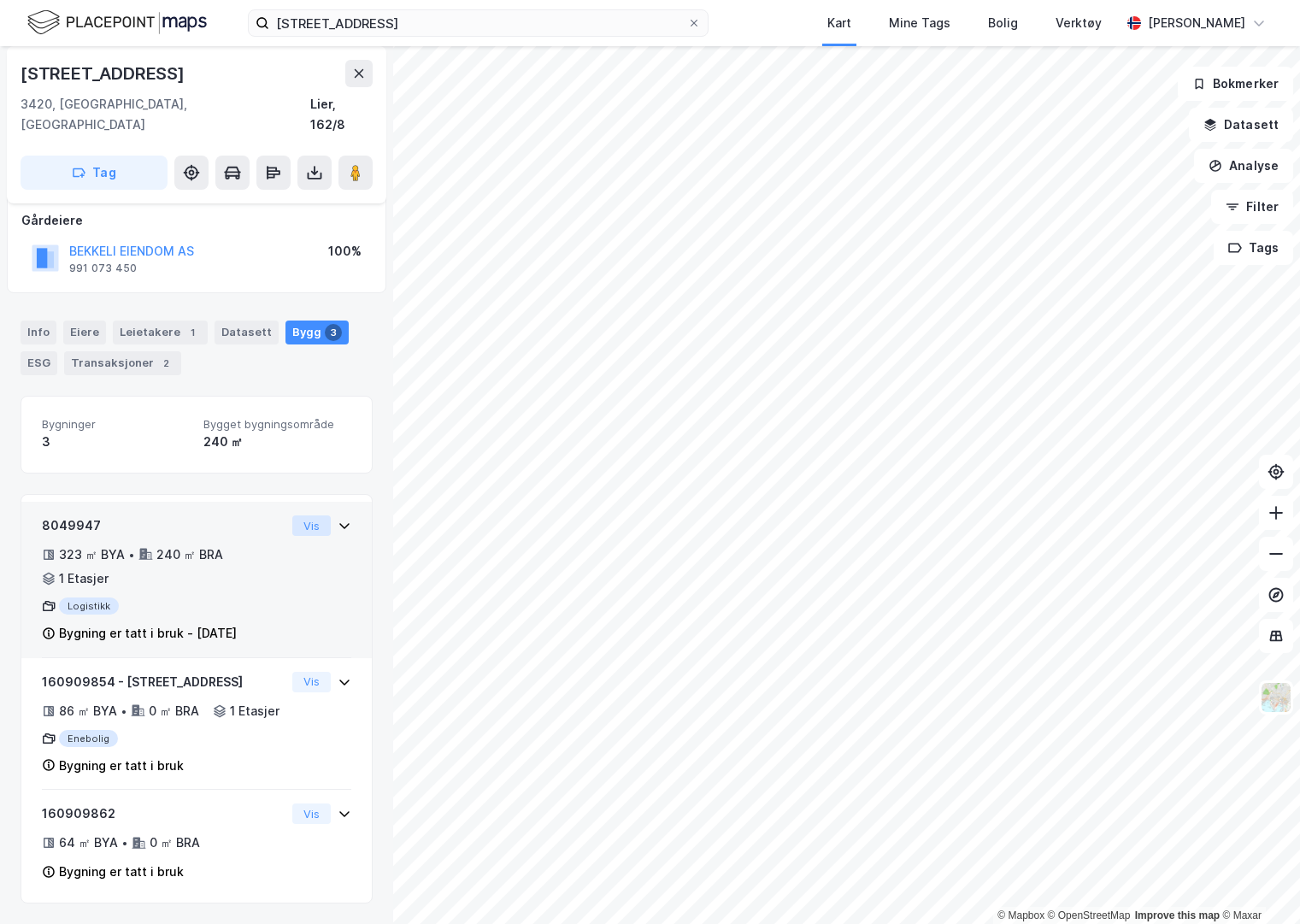
click at [306, 515] on button "Vis" at bounding box center [311, 526] width 38 height 21
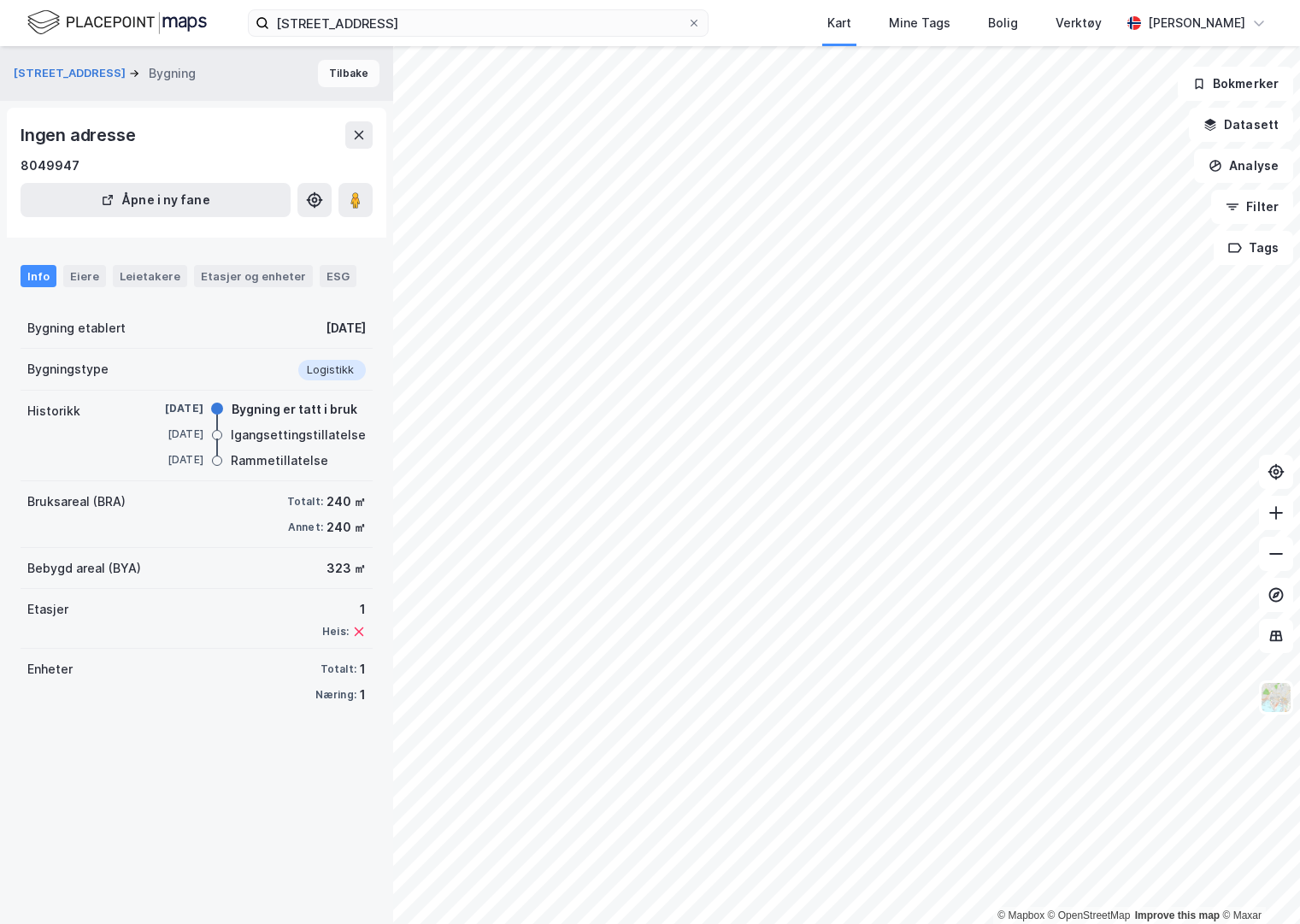
click at [345, 76] on button "Tilbake" at bounding box center [348, 74] width 61 height 28
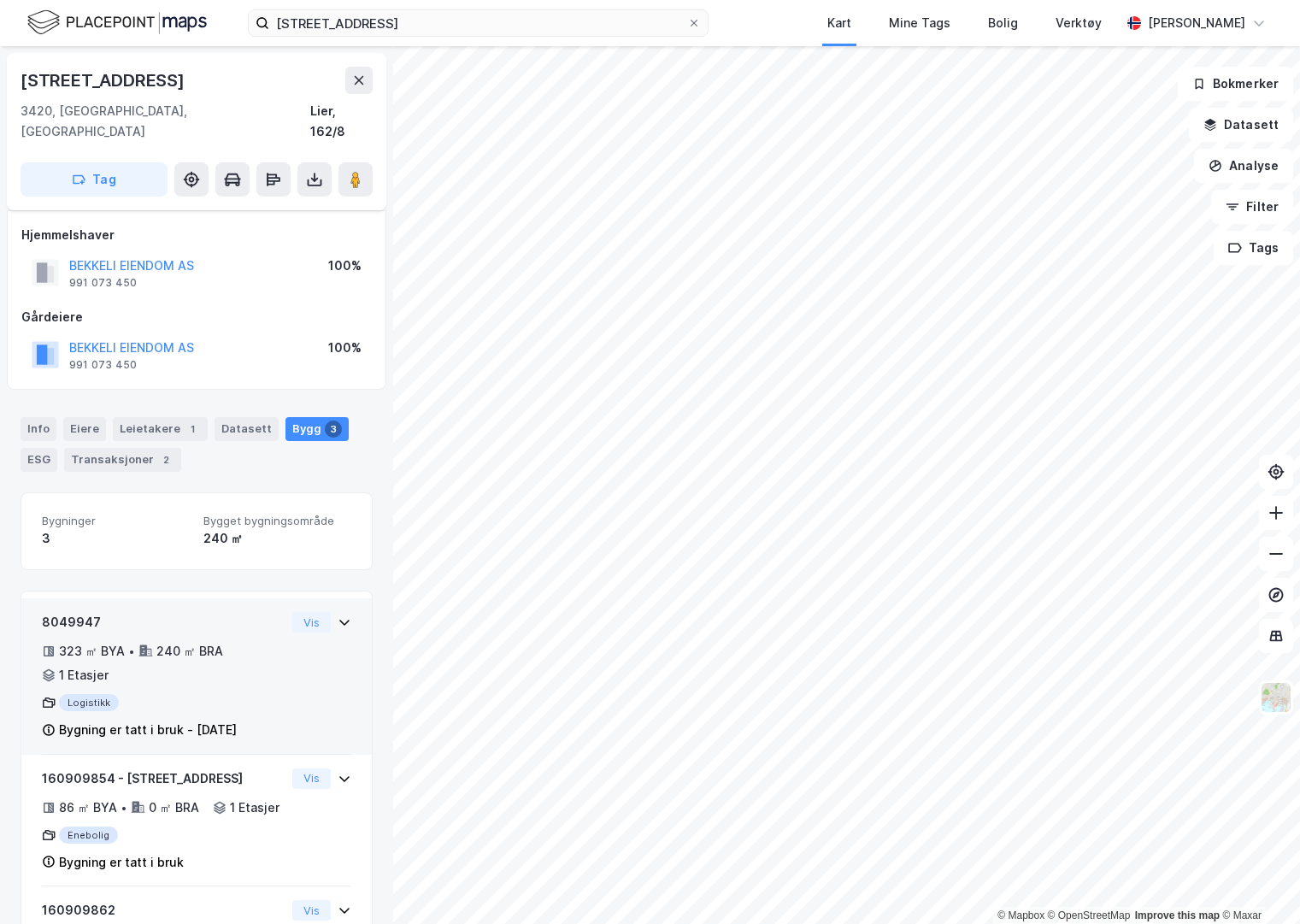
scroll to position [100, 0]
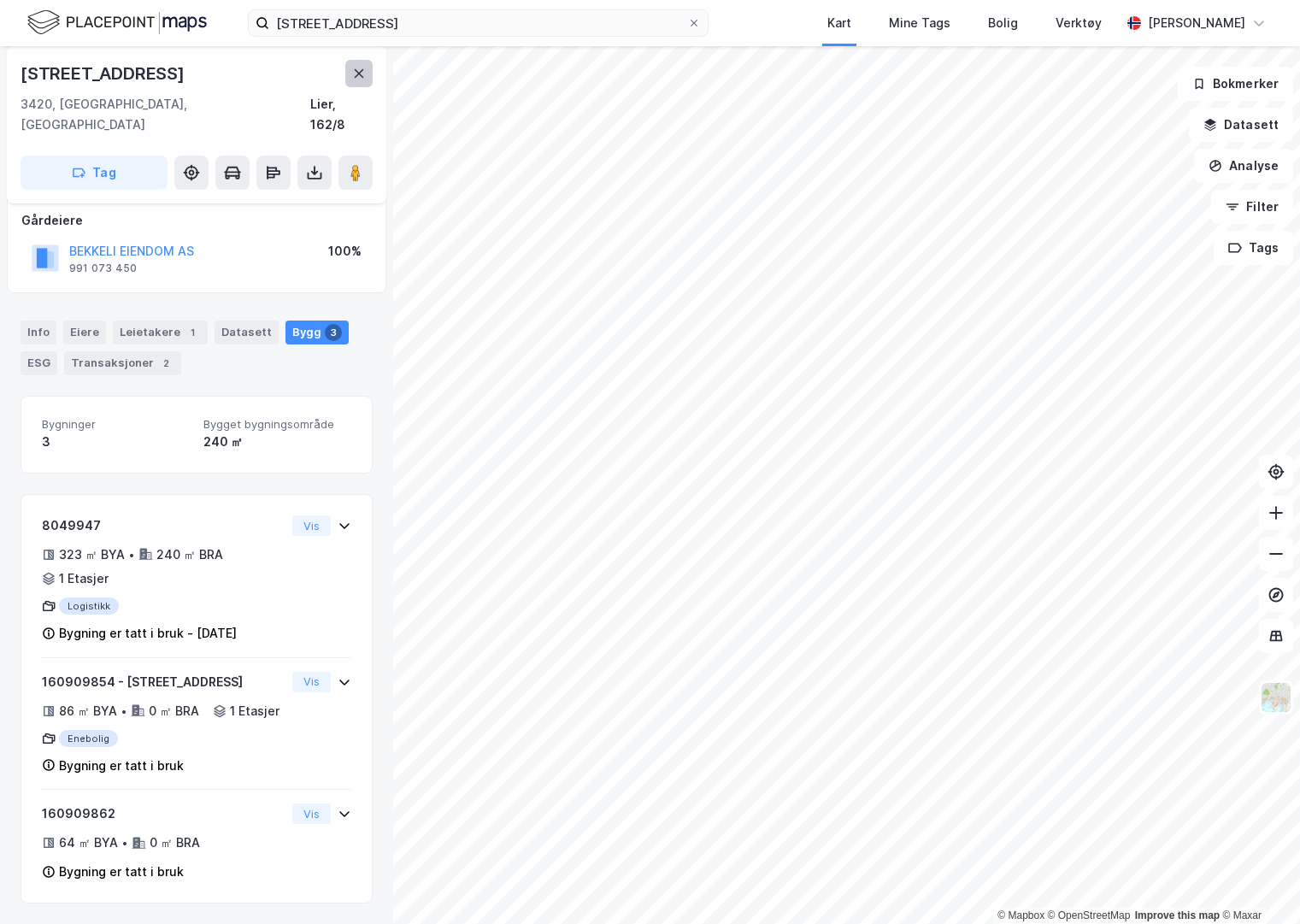
click at [356, 73] on icon at bounding box center [359, 74] width 14 height 14
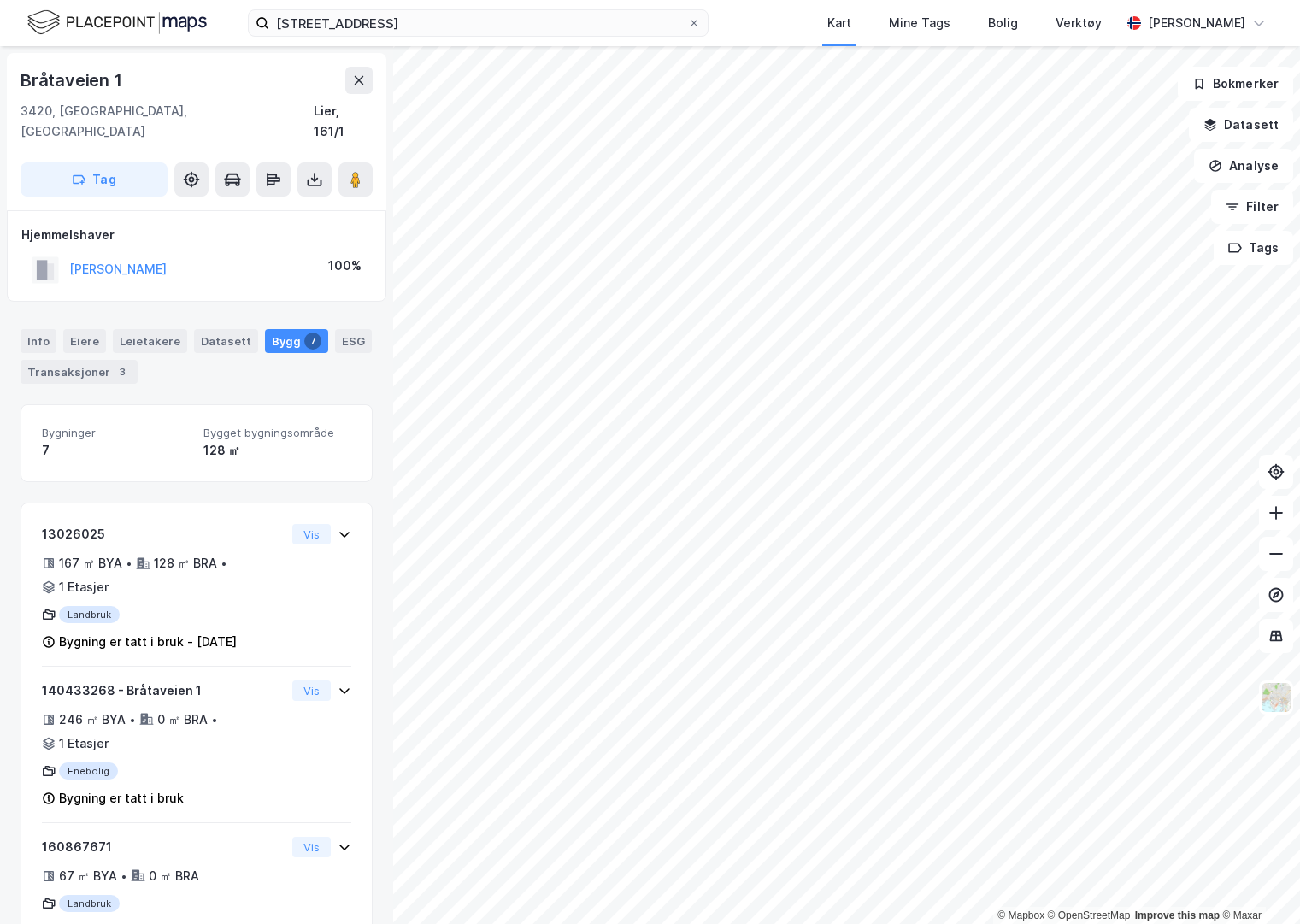
scroll to position [100, 0]
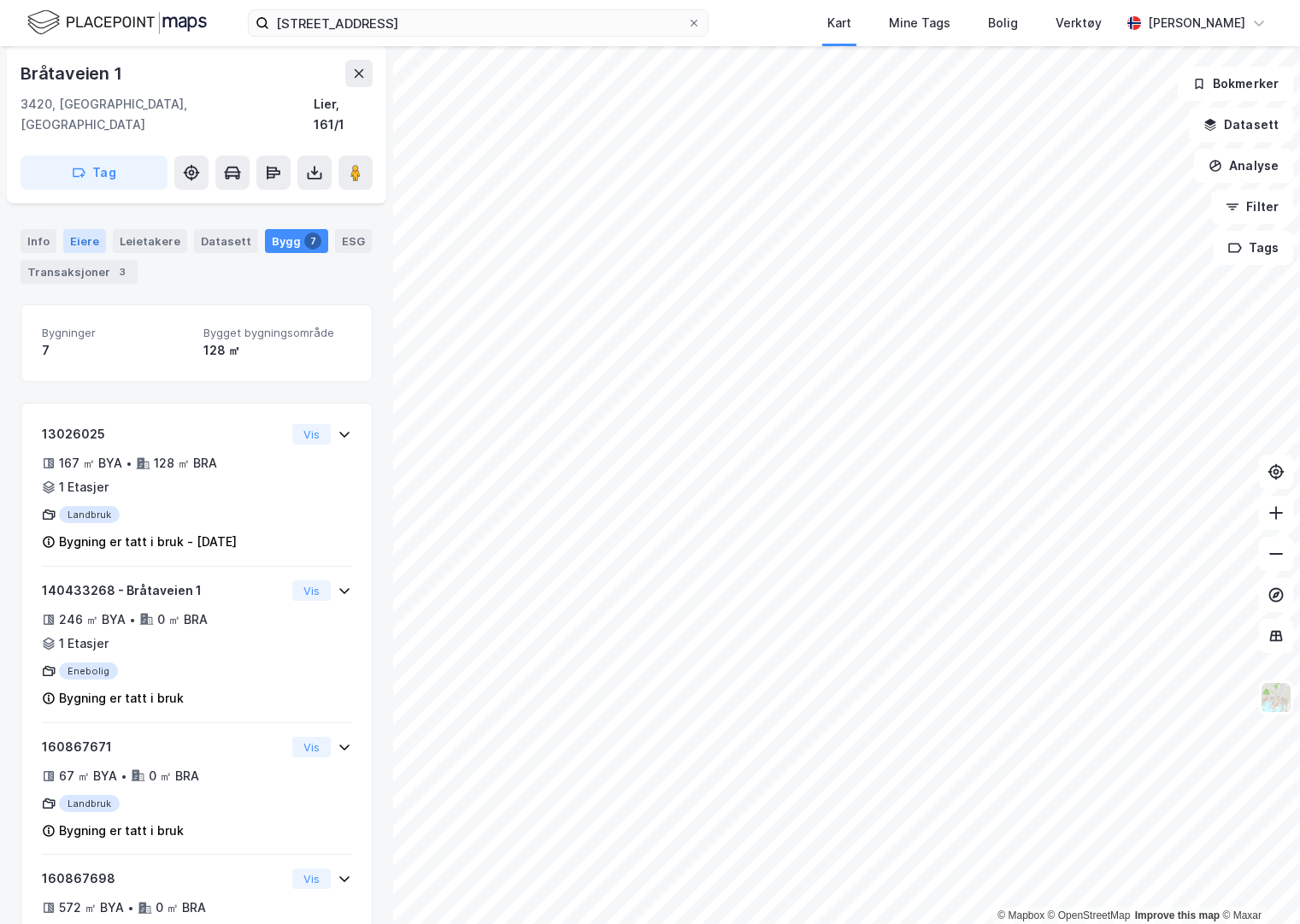
click at [84, 229] on div "Eiere" at bounding box center [84, 241] width 42 height 24
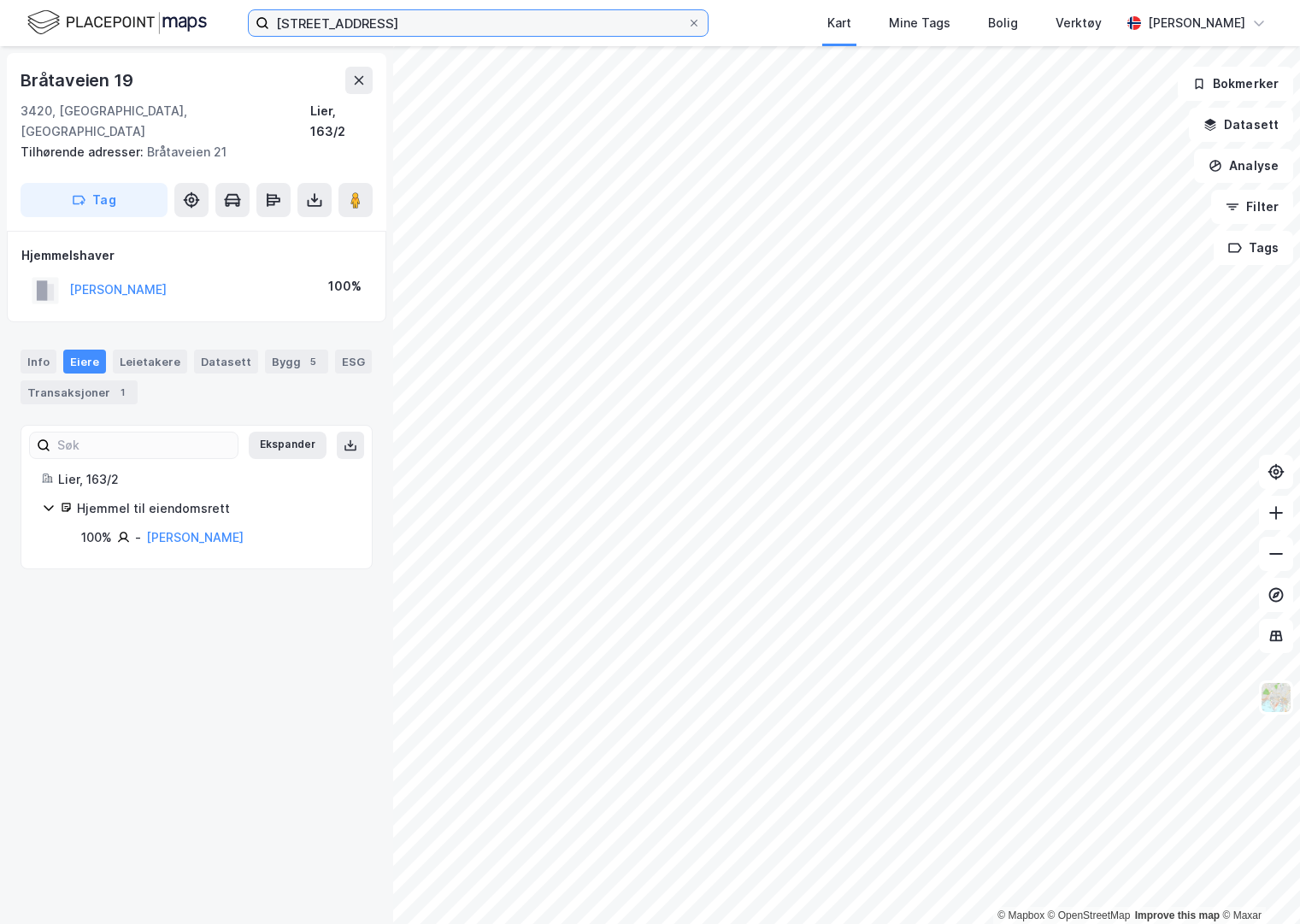
click at [422, 25] on input "[STREET_ADDRESS]" at bounding box center [478, 23] width 418 height 26
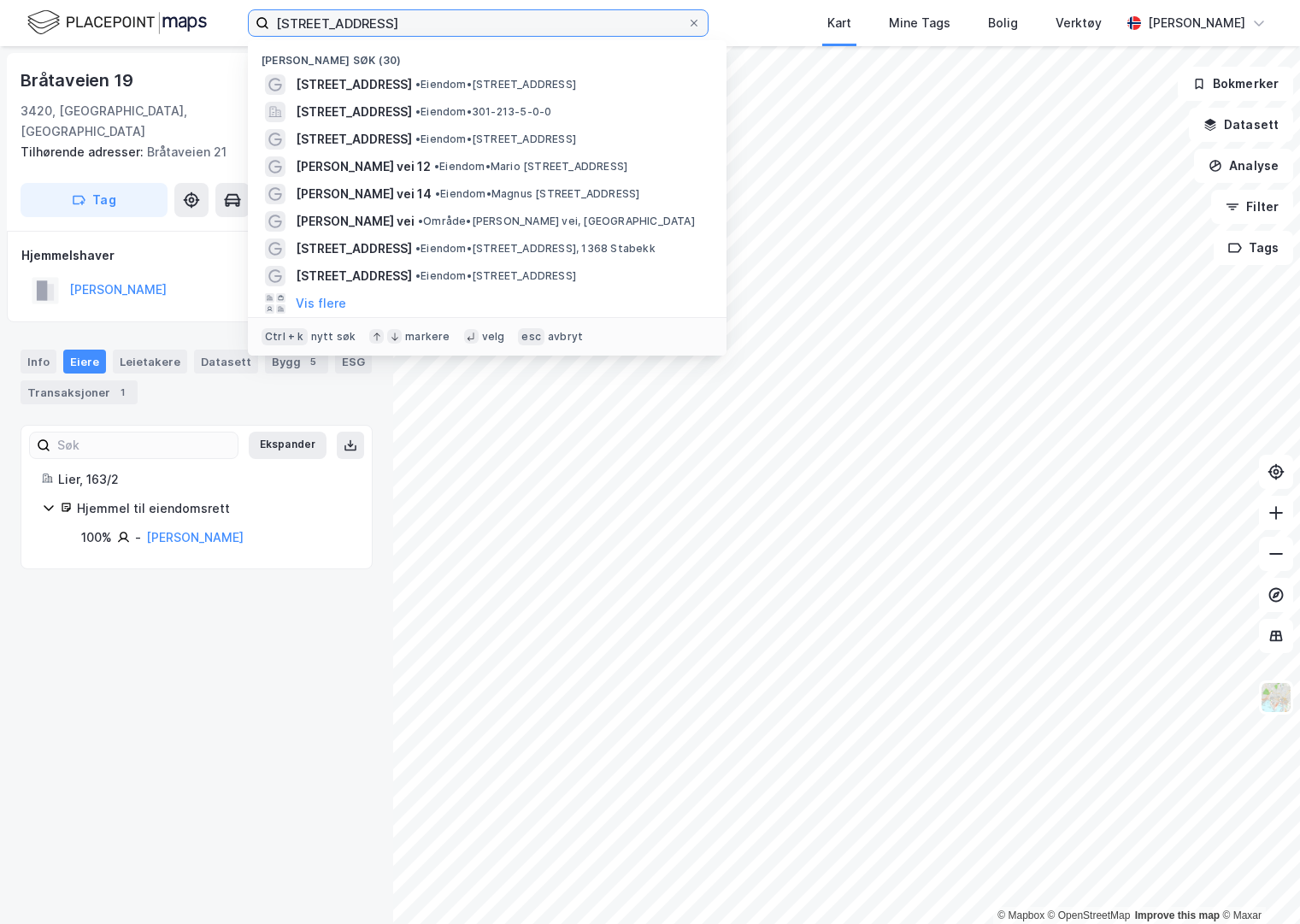
drag, startPoint x: 411, startPoint y: 26, endPoint x: 198, endPoint y: 66, distance: 216.7
click at [187, 52] on div "drammensveien 228 Nylige søk (30) [GEOGRAPHIC_DATA] 228 • Eiendom • [STREET_ADD…" at bounding box center [650, 462] width 1300 height 924
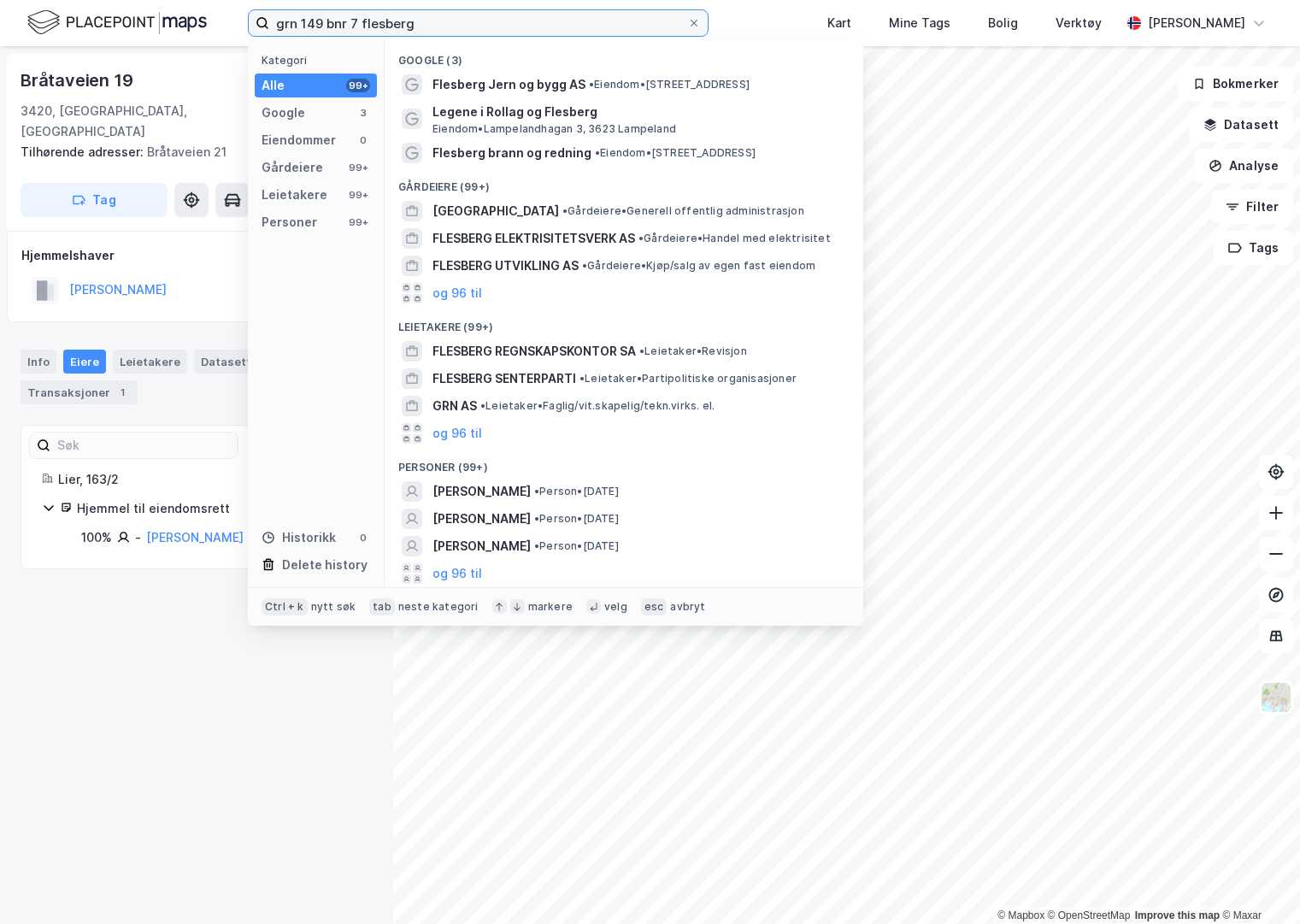
drag, startPoint x: 362, startPoint y: 26, endPoint x: 249, endPoint y: 29, distance: 113.0
click at [249, 29] on label "grn 149 bnr 7 flesberg" at bounding box center [478, 23] width 461 height 28
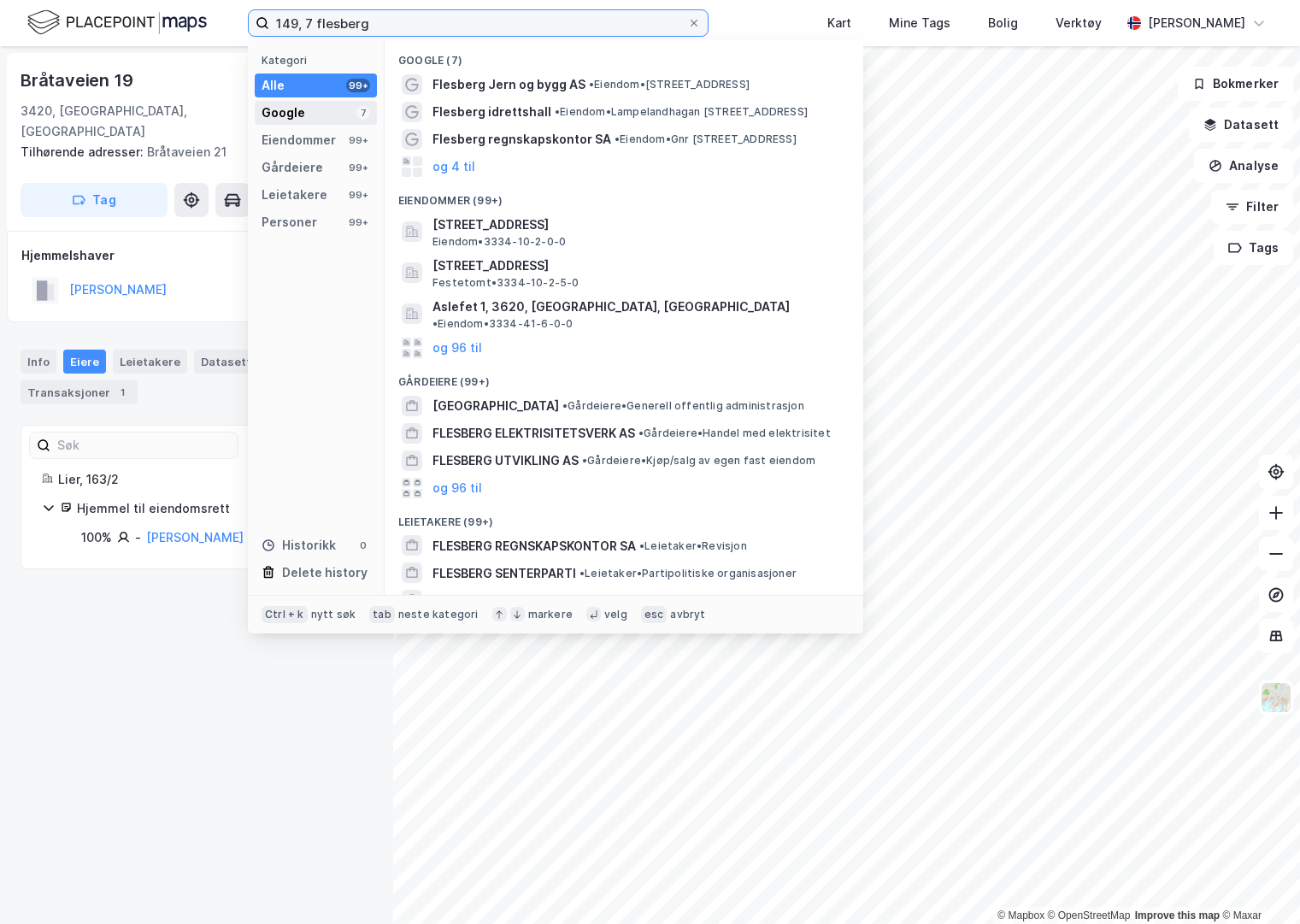
drag, startPoint x: 313, startPoint y: 24, endPoint x: 358, endPoint y: 106, distance: 93.5
click at [314, 28] on input "149, 7 flesberg" at bounding box center [478, 23] width 418 height 26
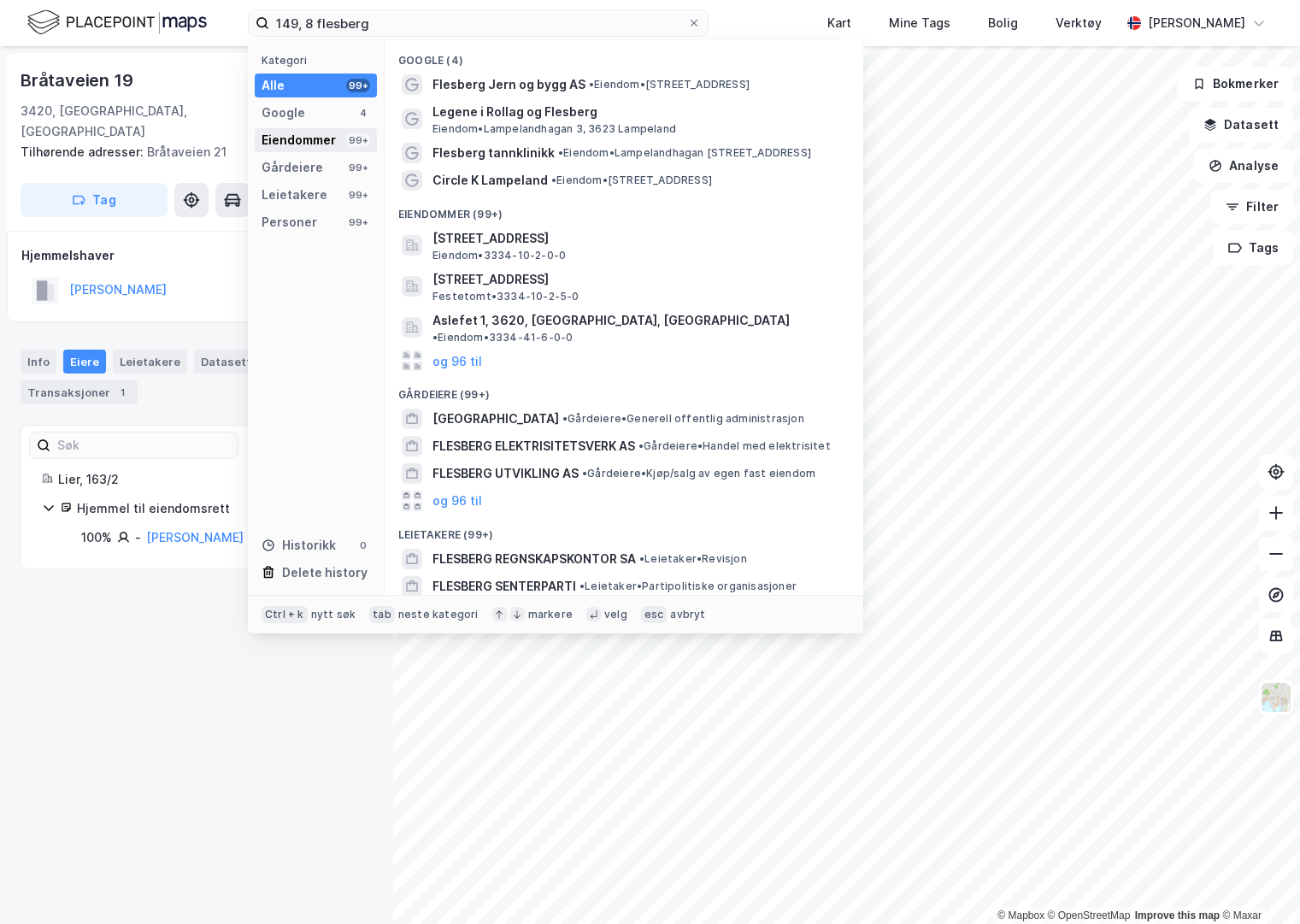
click at [300, 142] on div "Eiendommer" at bounding box center [299, 140] width 74 height 21
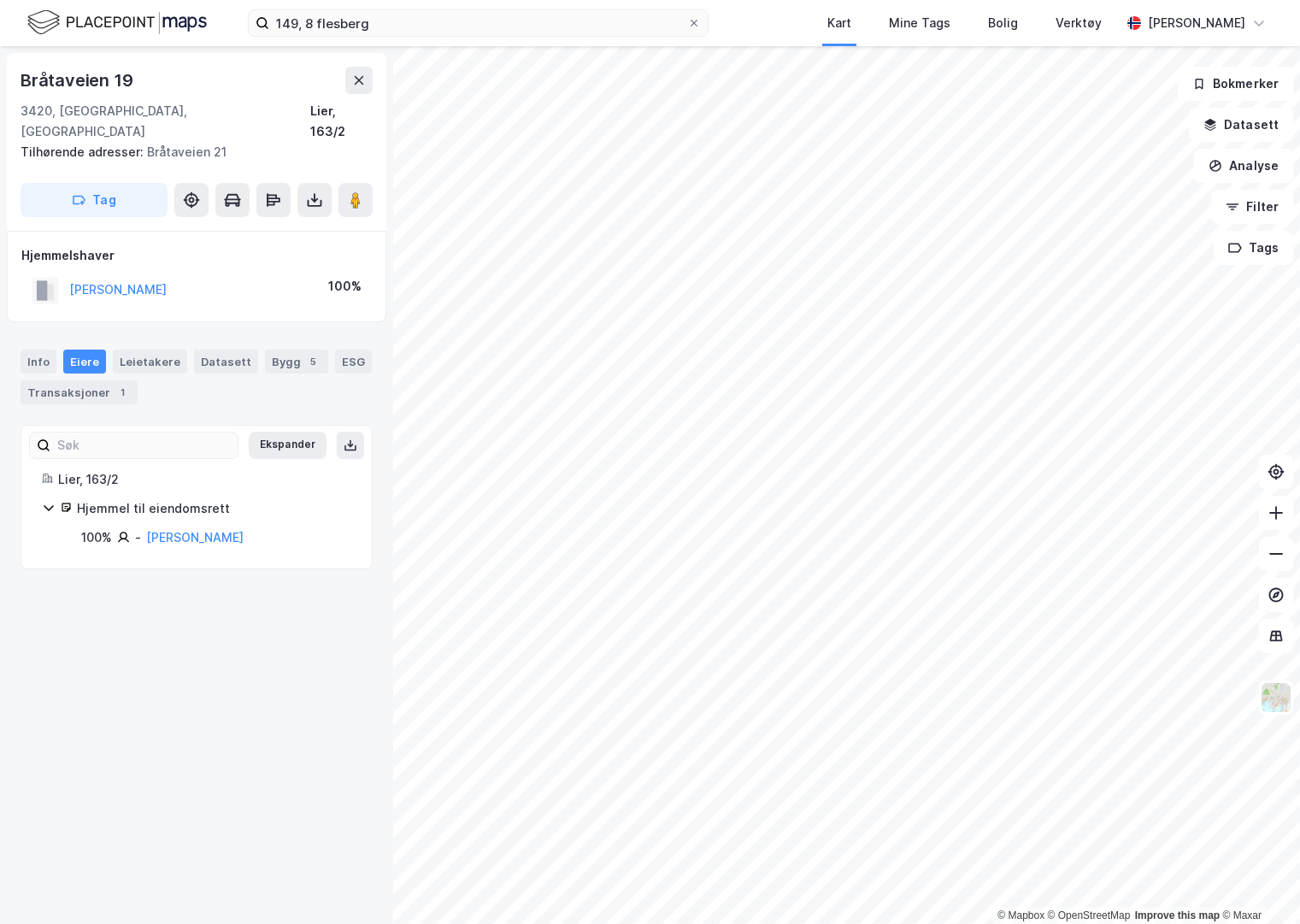
click at [192, 826] on div "[STREET_ADDRESS] Tilhørende adresser: [STREET_ADDRESS] Tag Hjemmelshaver [PERSO…" at bounding box center [197, 484] width 393 height 877
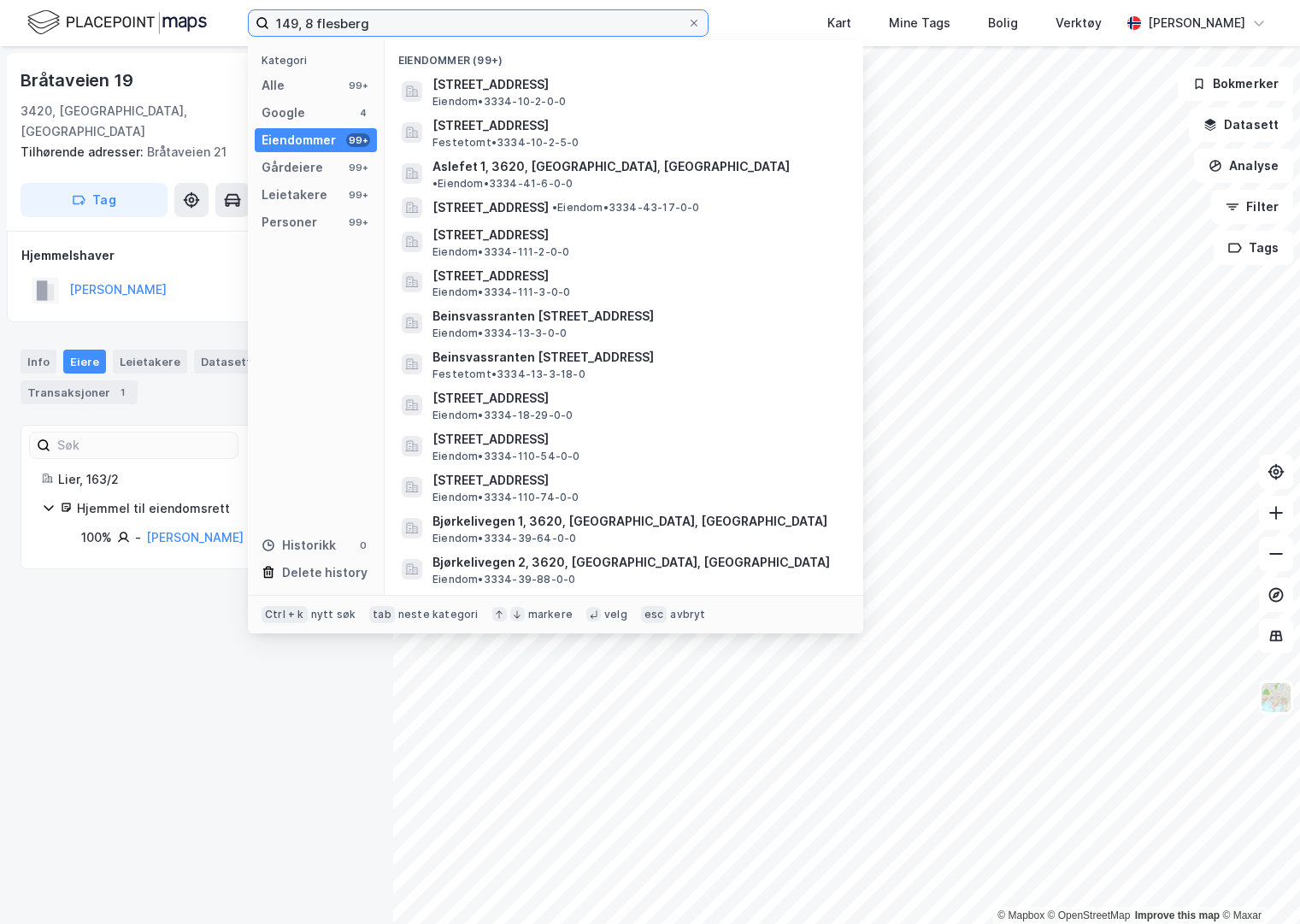
click at [389, 21] on input "149, 8 flesberg" at bounding box center [478, 23] width 418 height 26
click at [305, 23] on input "149, 8 flesberg" at bounding box center [478, 23] width 418 height 26
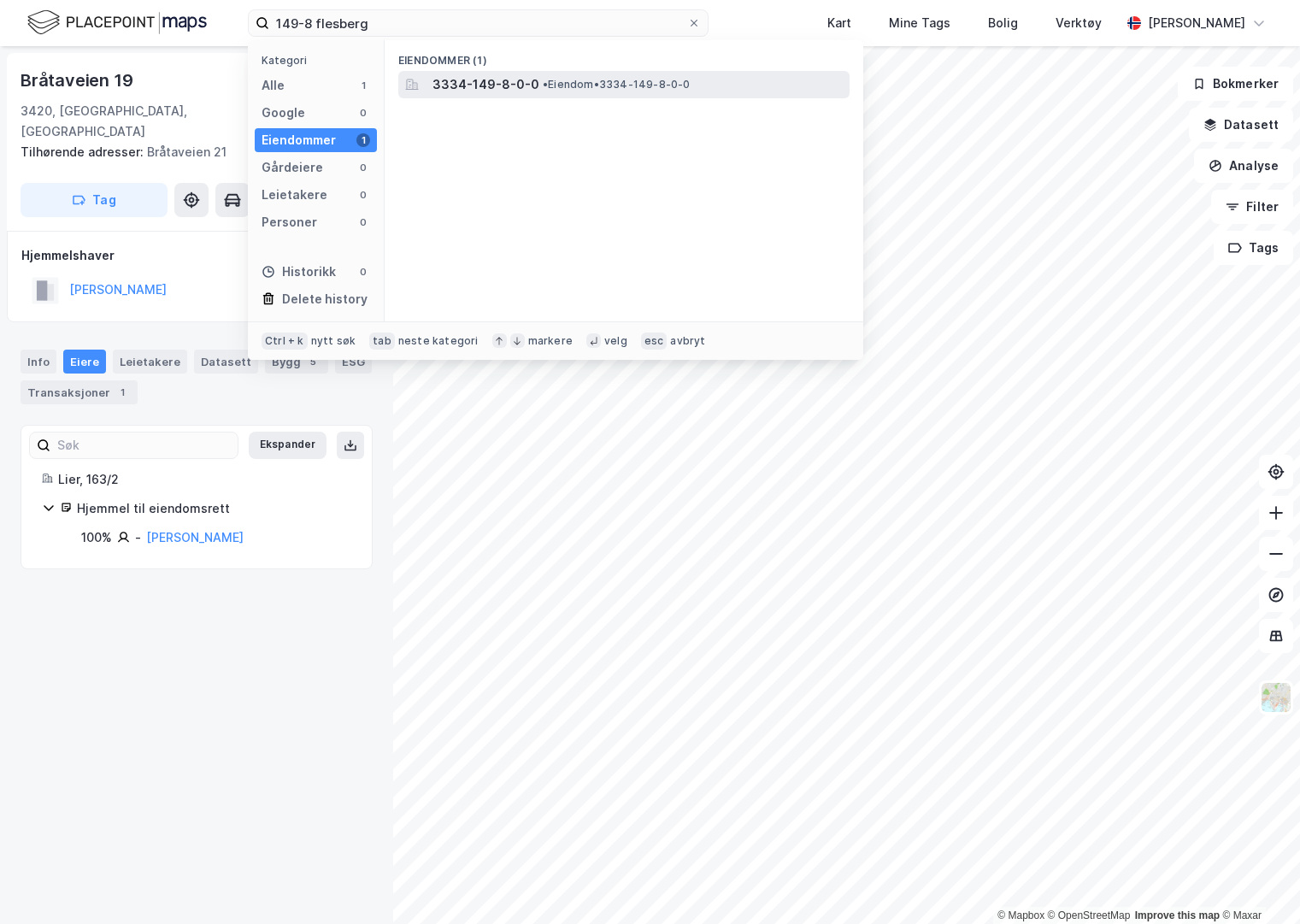
click at [563, 83] on span "• Eiendom • 3334-149-8-0-0" at bounding box center [617, 85] width 148 height 14
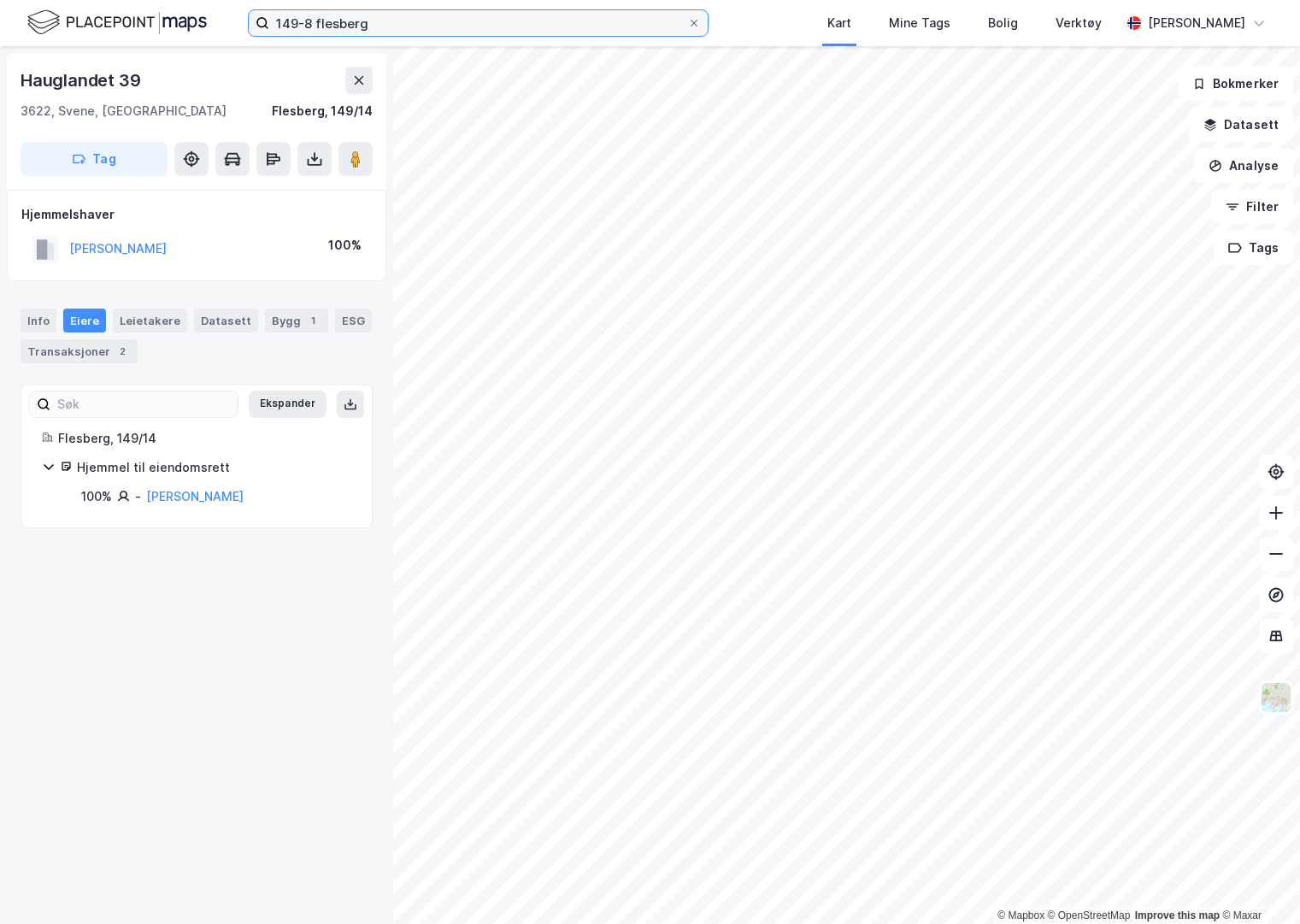
click at [308, 23] on input "149-8 flesberg" at bounding box center [478, 23] width 418 height 26
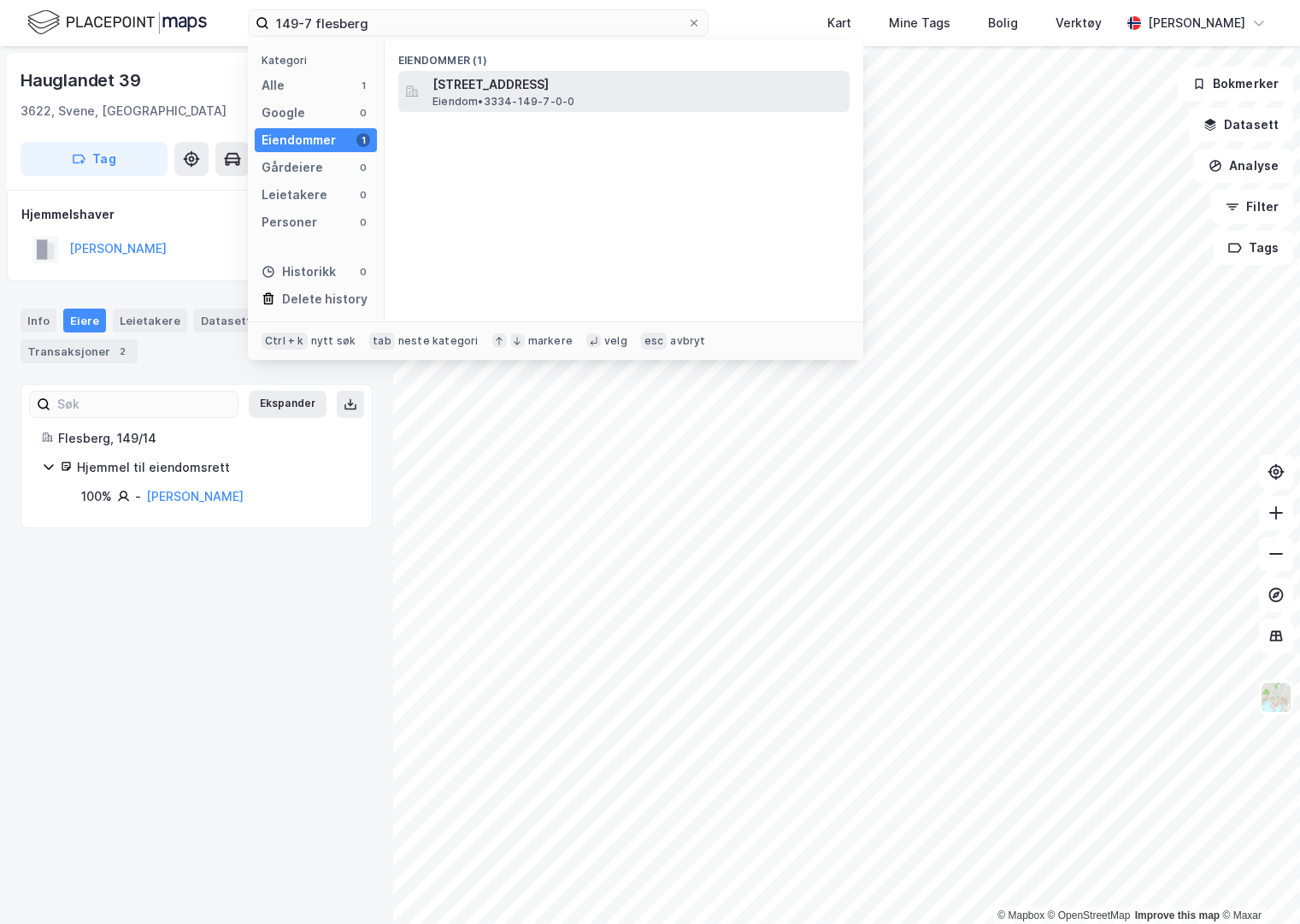
click at [566, 89] on span "[STREET_ADDRESS]" at bounding box center [637, 85] width 411 height 21
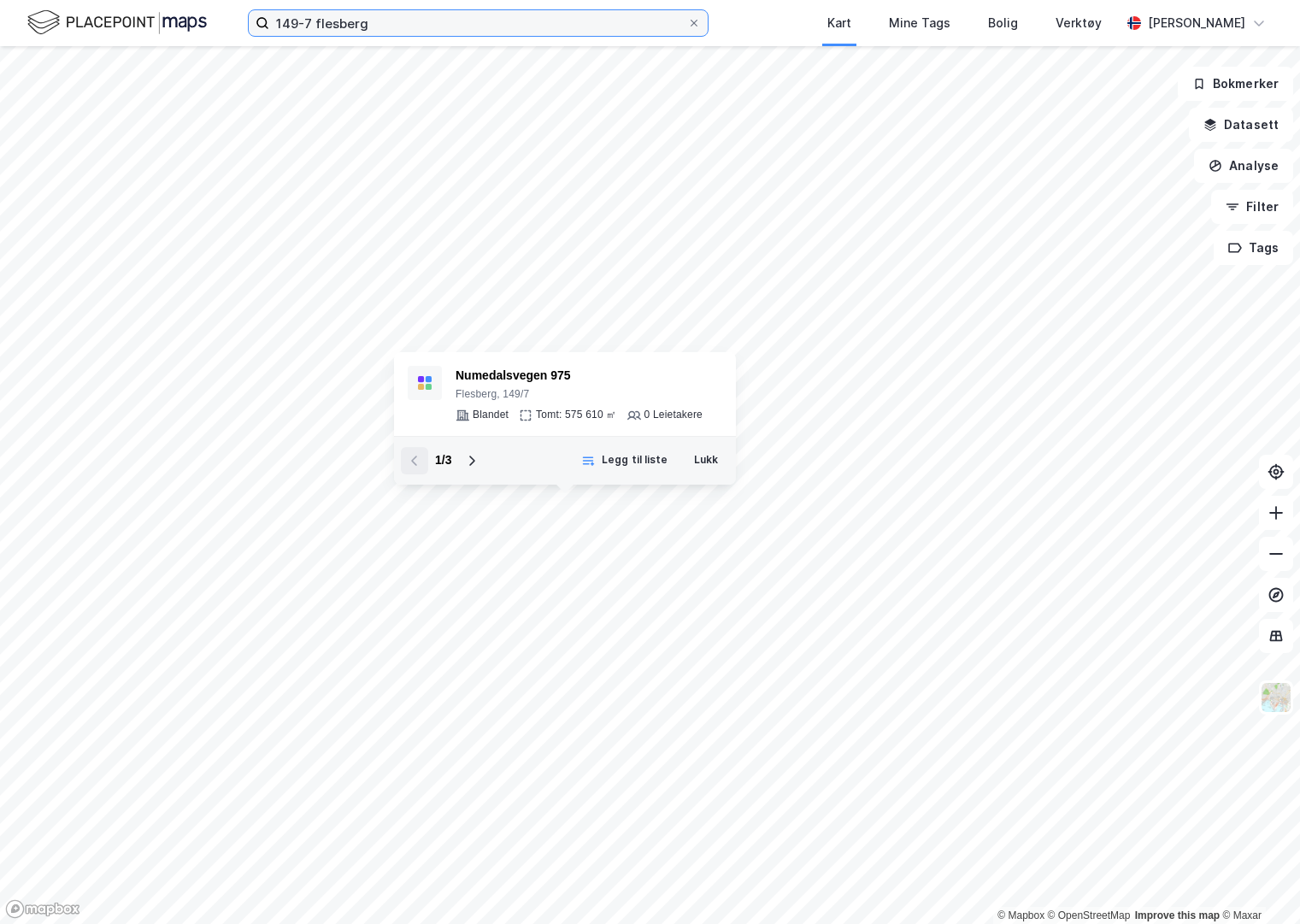
click at [310, 23] on input "149-7 flesberg" at bounding box center [478, 23] width 418 height 26
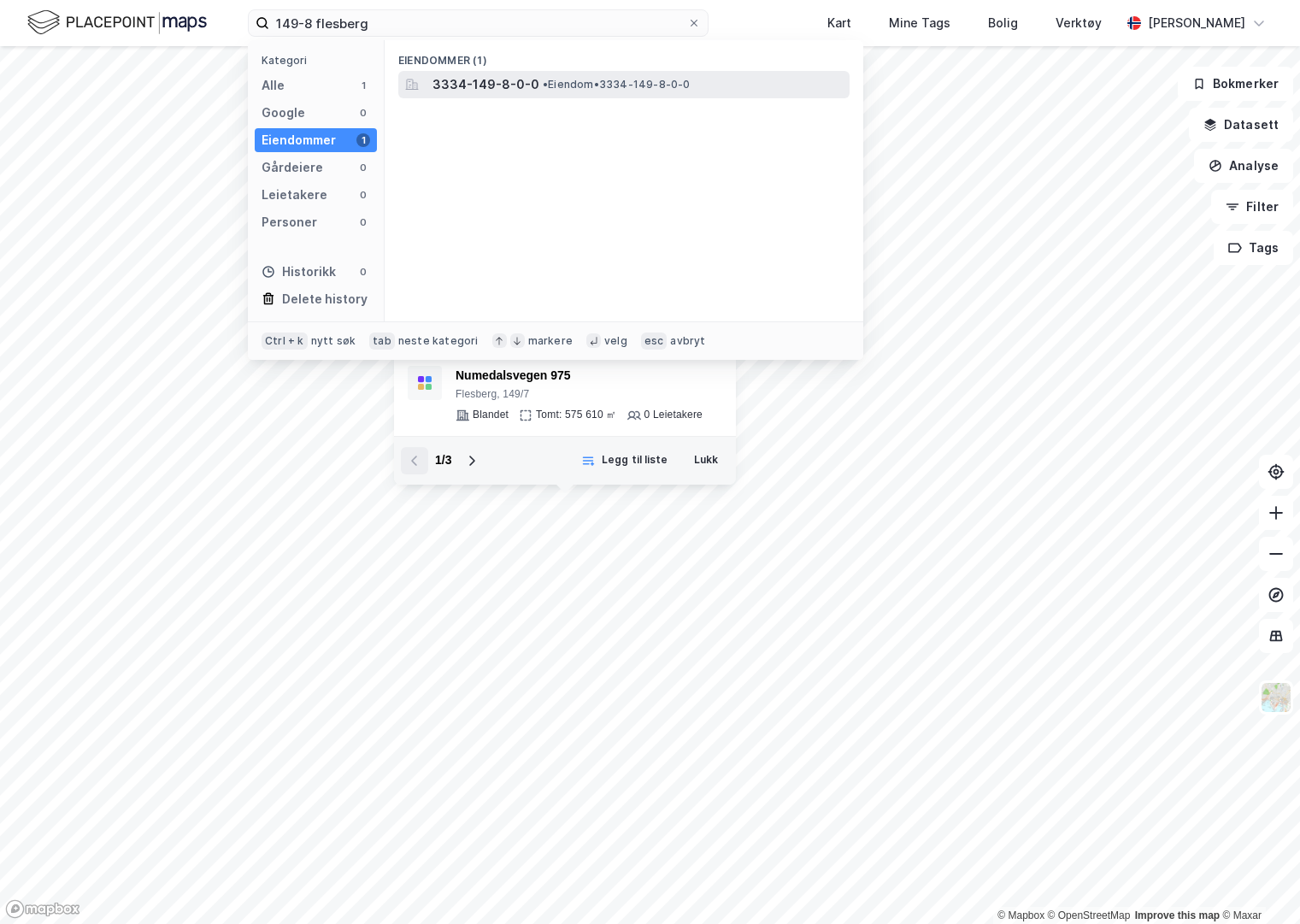
click at [553, 88] on span "• Eiendom • 3334-149-8-0-0" at bounding box center [617, 85] width 148 height 14
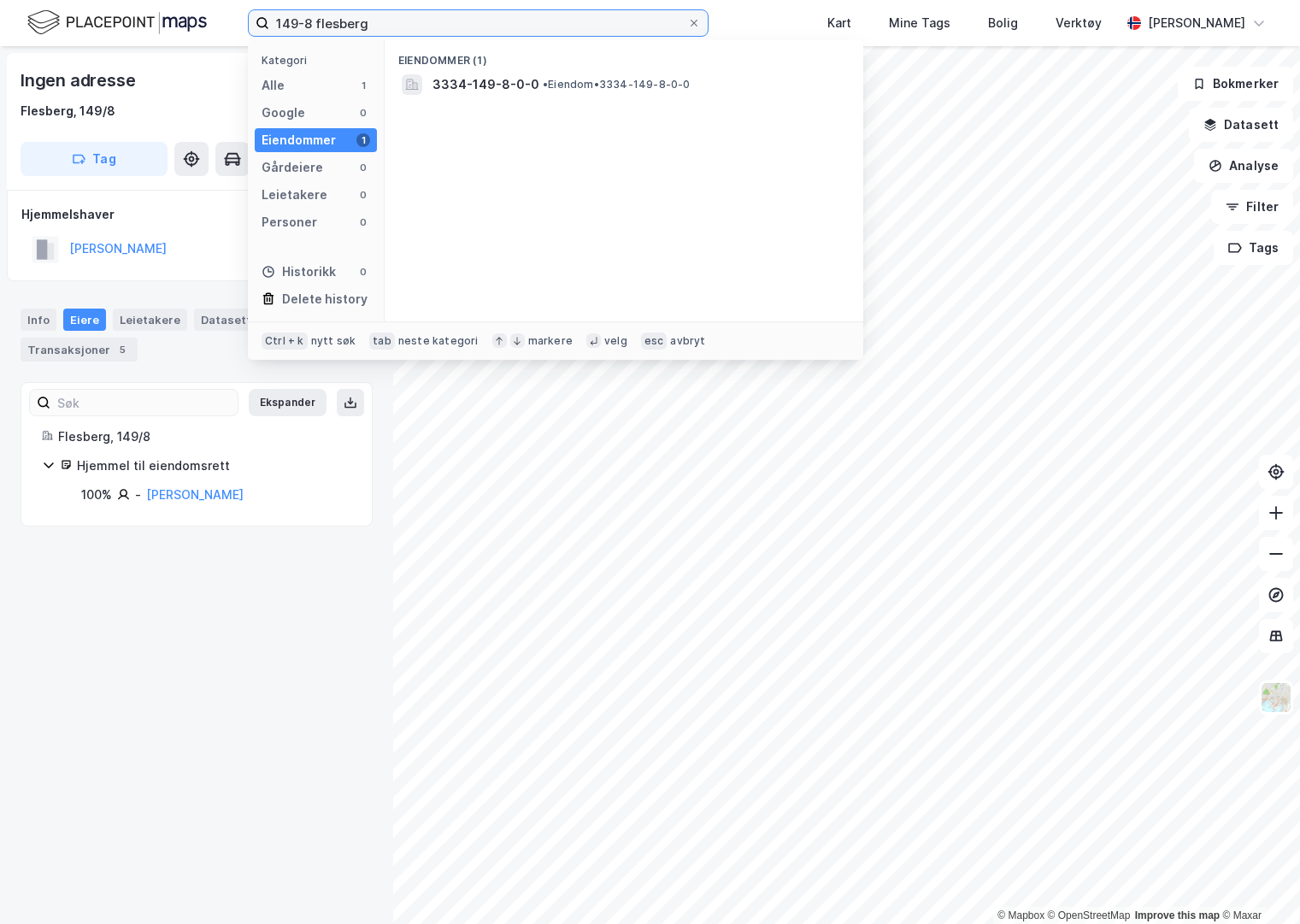
click at [309, 19] on input "149-8 flesberg" at bounding box center [478, 23] width 418 height 26
type input "149-9 flesberg"
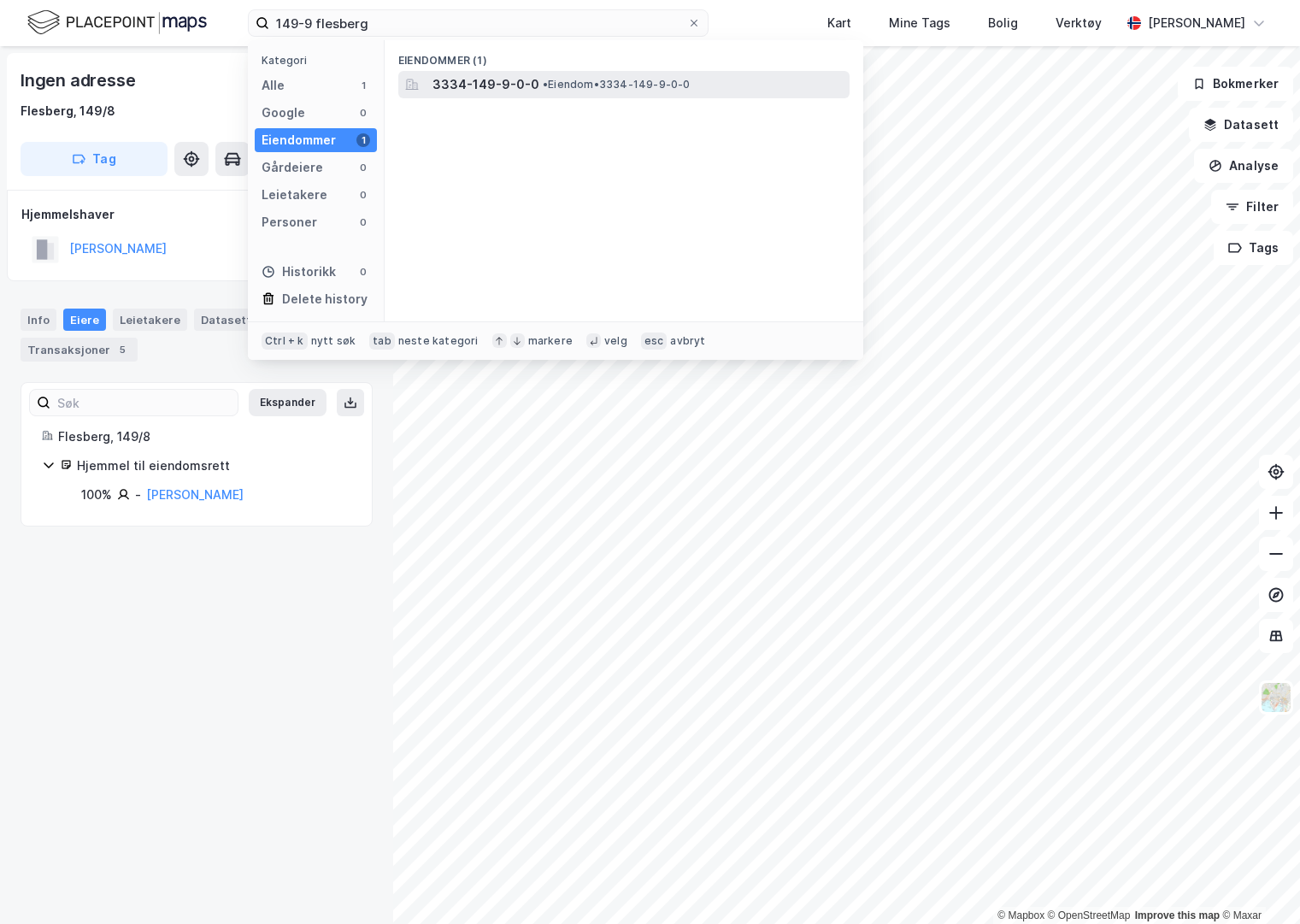
click at [540, 75] on div "3334-149-9-0-0 • Eiendom • 3334-149-9-0-0" at bounding box center [639, 85] width 414 height 21
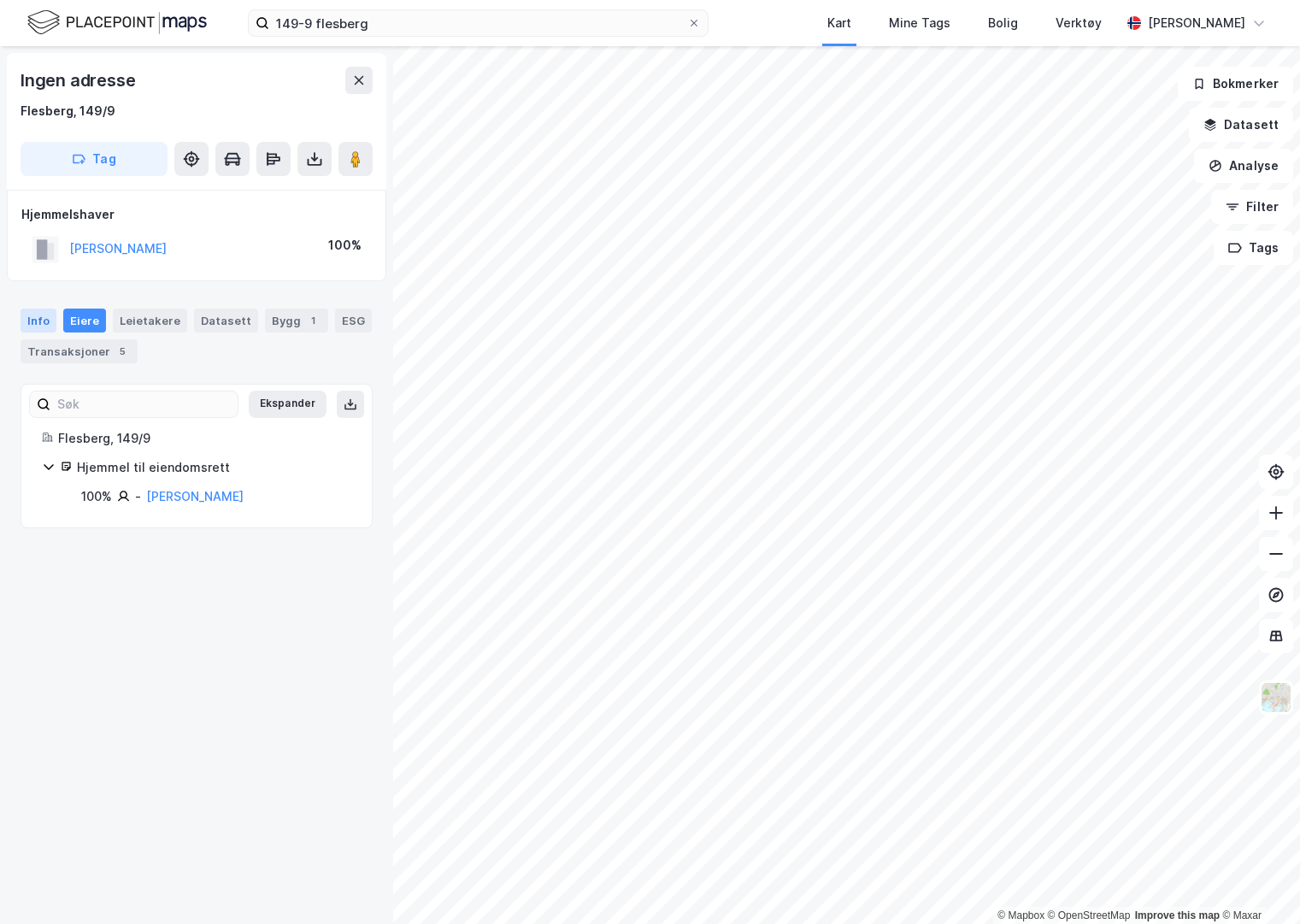
click at [36, 326] on div "Info" at bounding box center [38, 320] width 36 height 24
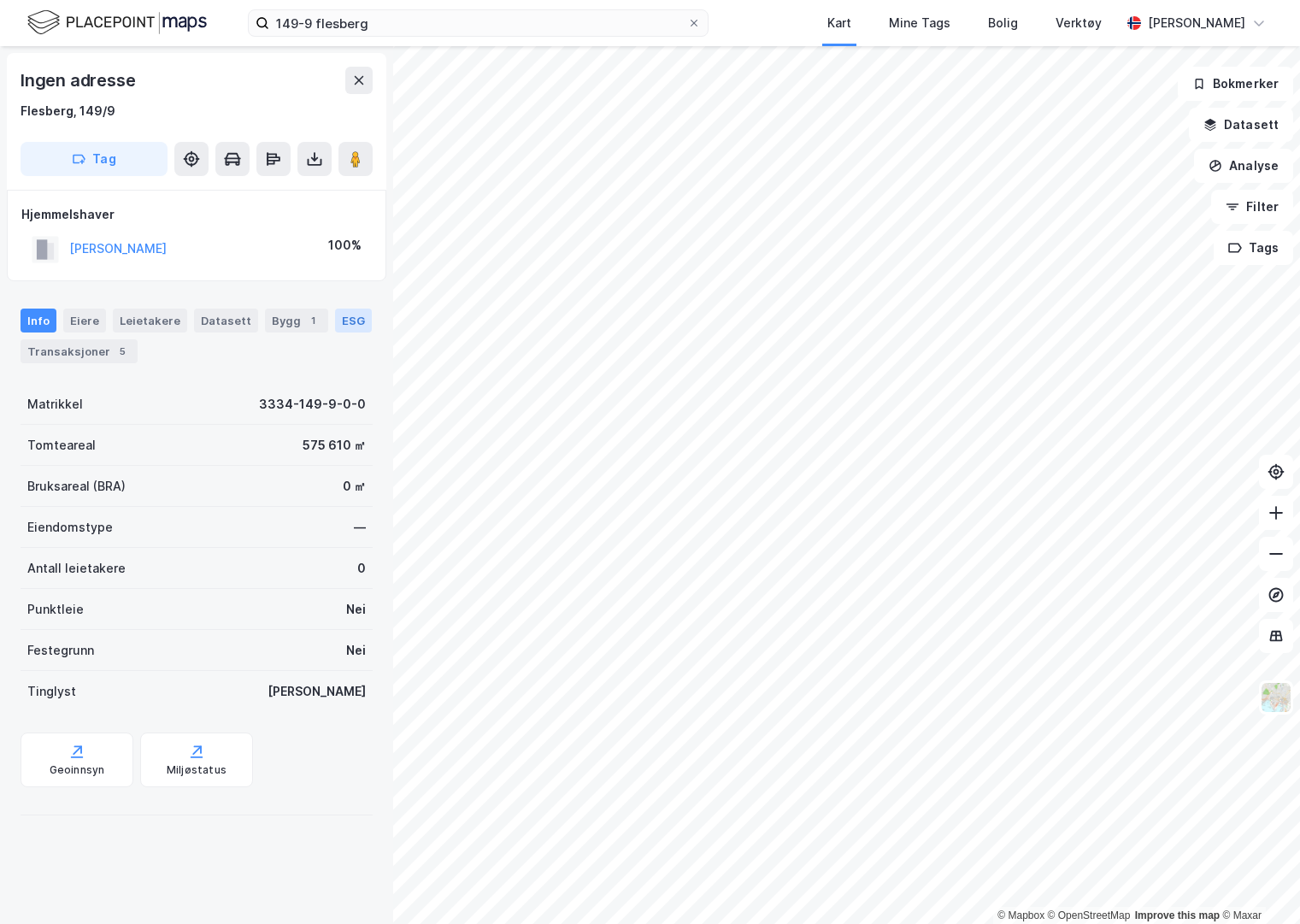
click at [340, 326] on div "ESG" at bounding box center [353, 320] width 36 height 24
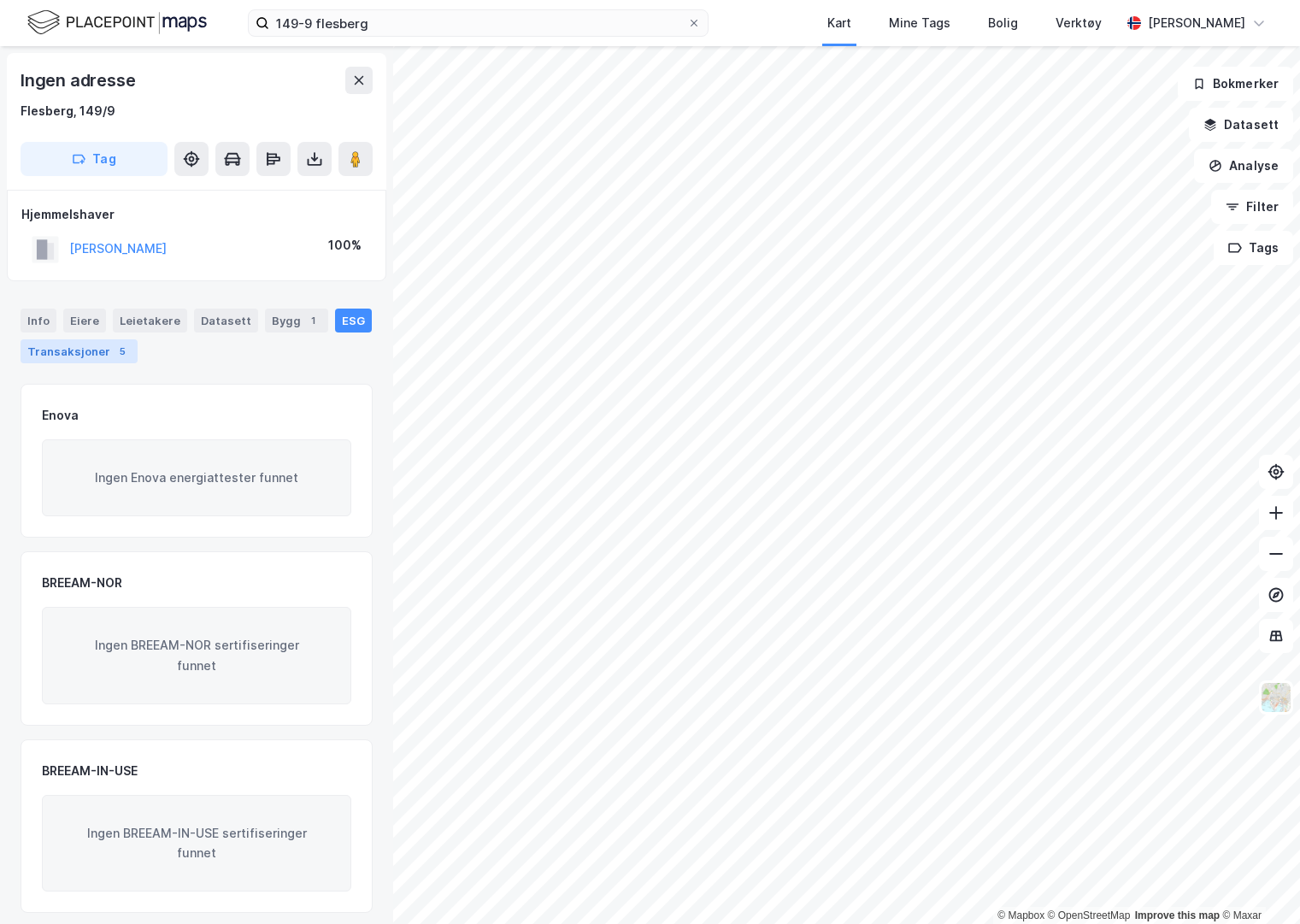
click at [82, 358] on div "Transaksjoner 5" at bounding box center [79, 352] width 117 height 24
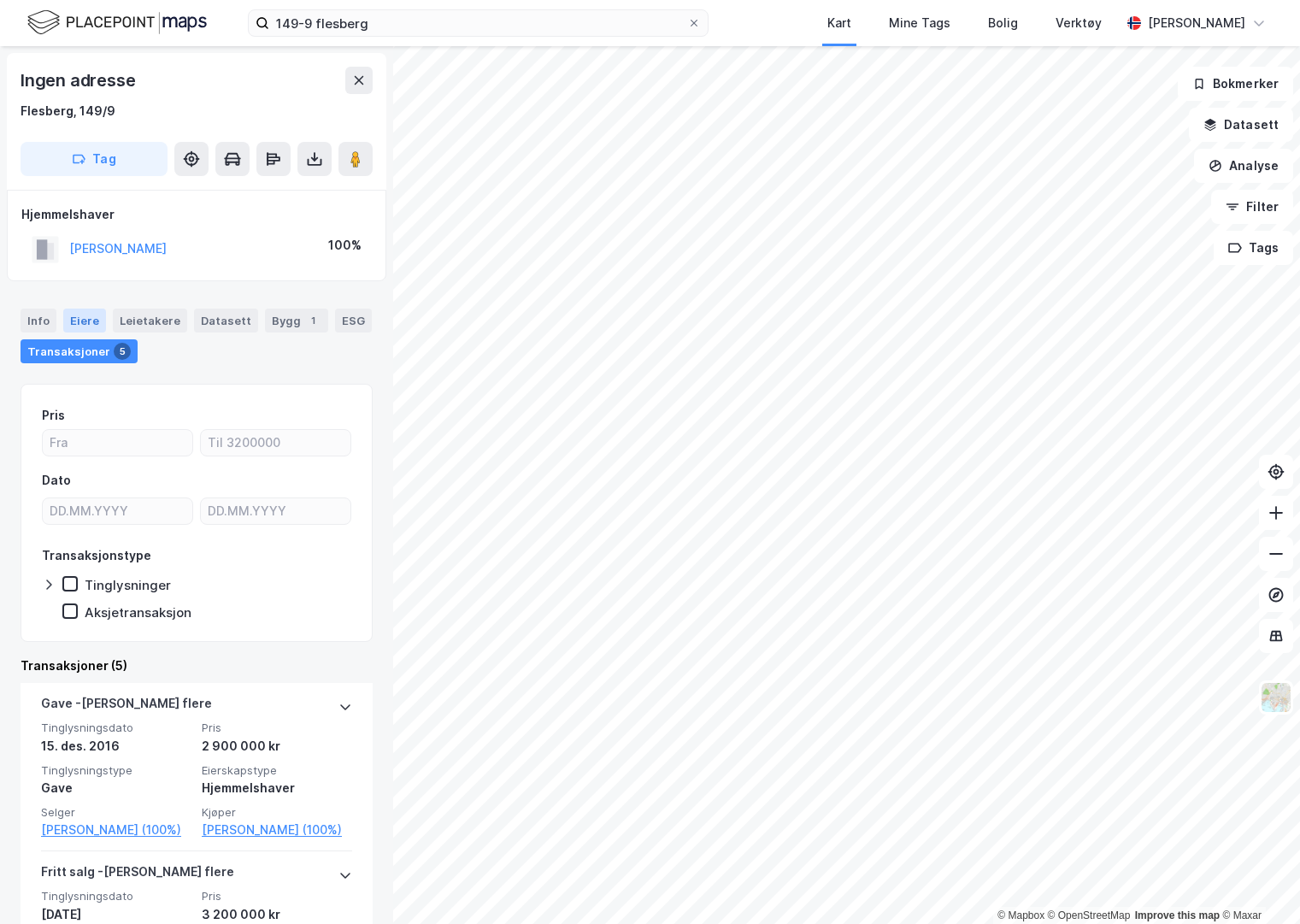
click at [76, 318] on div "Eiere" at bounding box center [84, 320] width 42 height 24
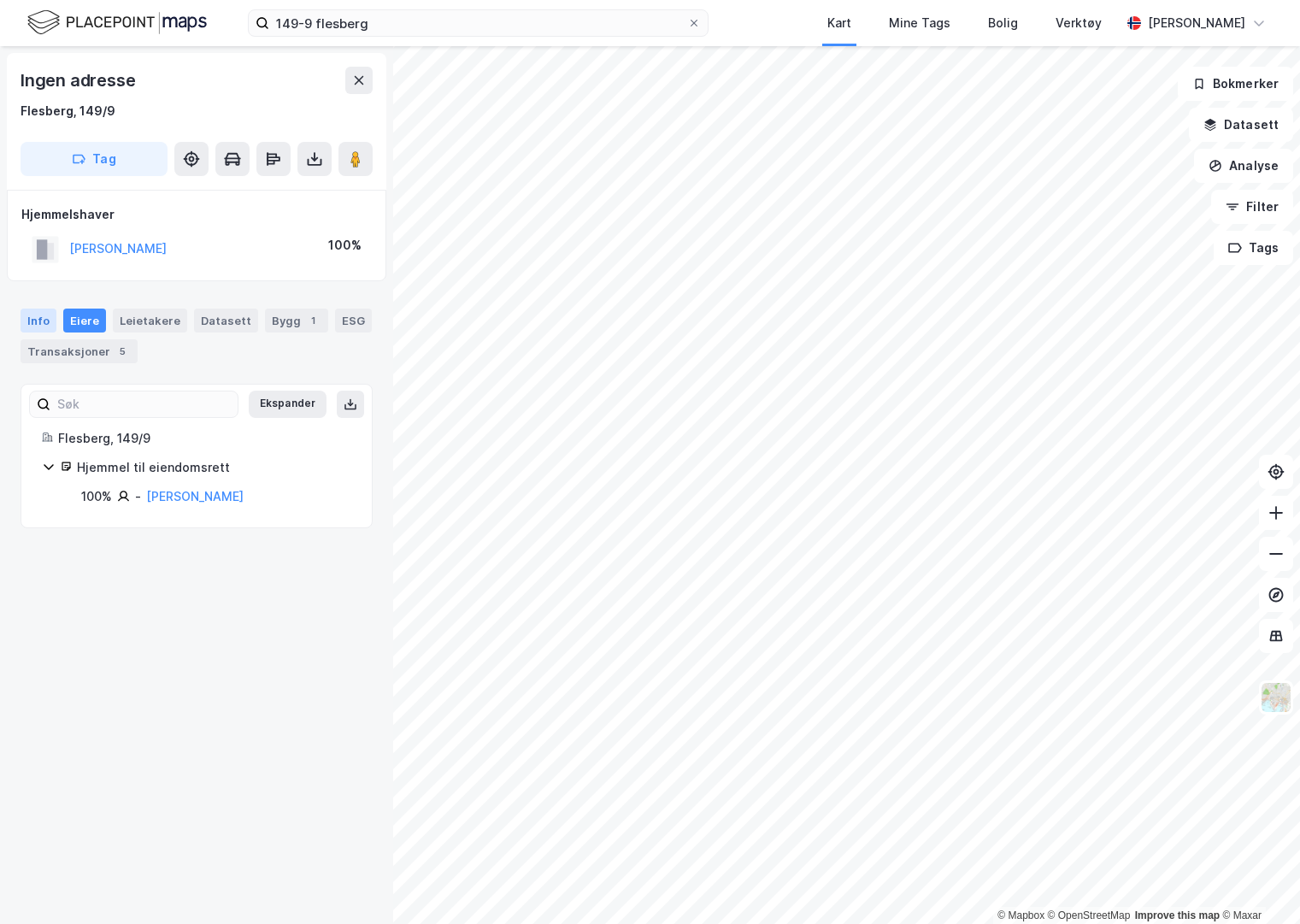
click at [43, 324] on div "Info" at bounding box center [38, 320] width 36 height 24
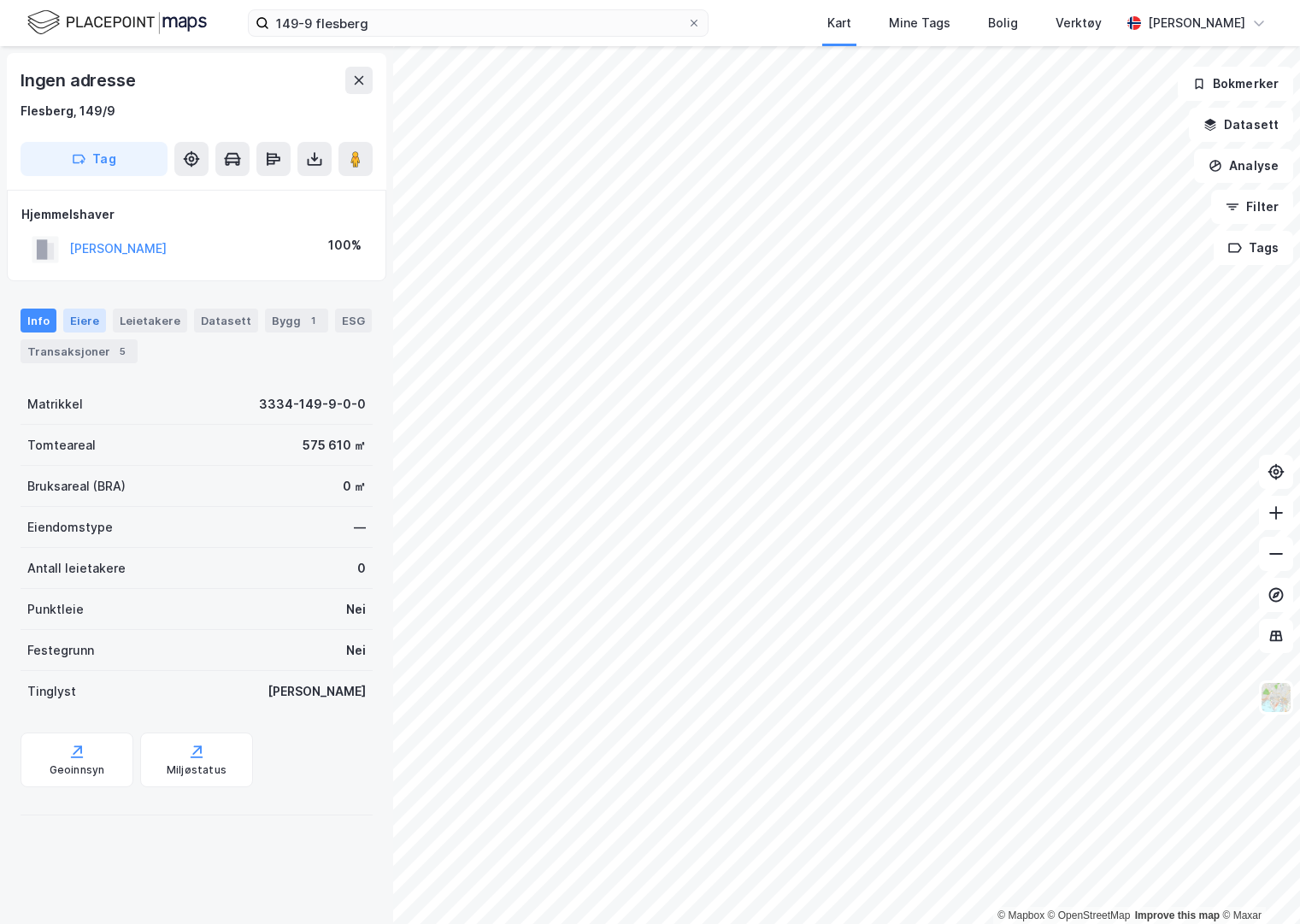
click at [81, 314] on div "Eiere" at bounding box center [84, 320] width 42 height 24
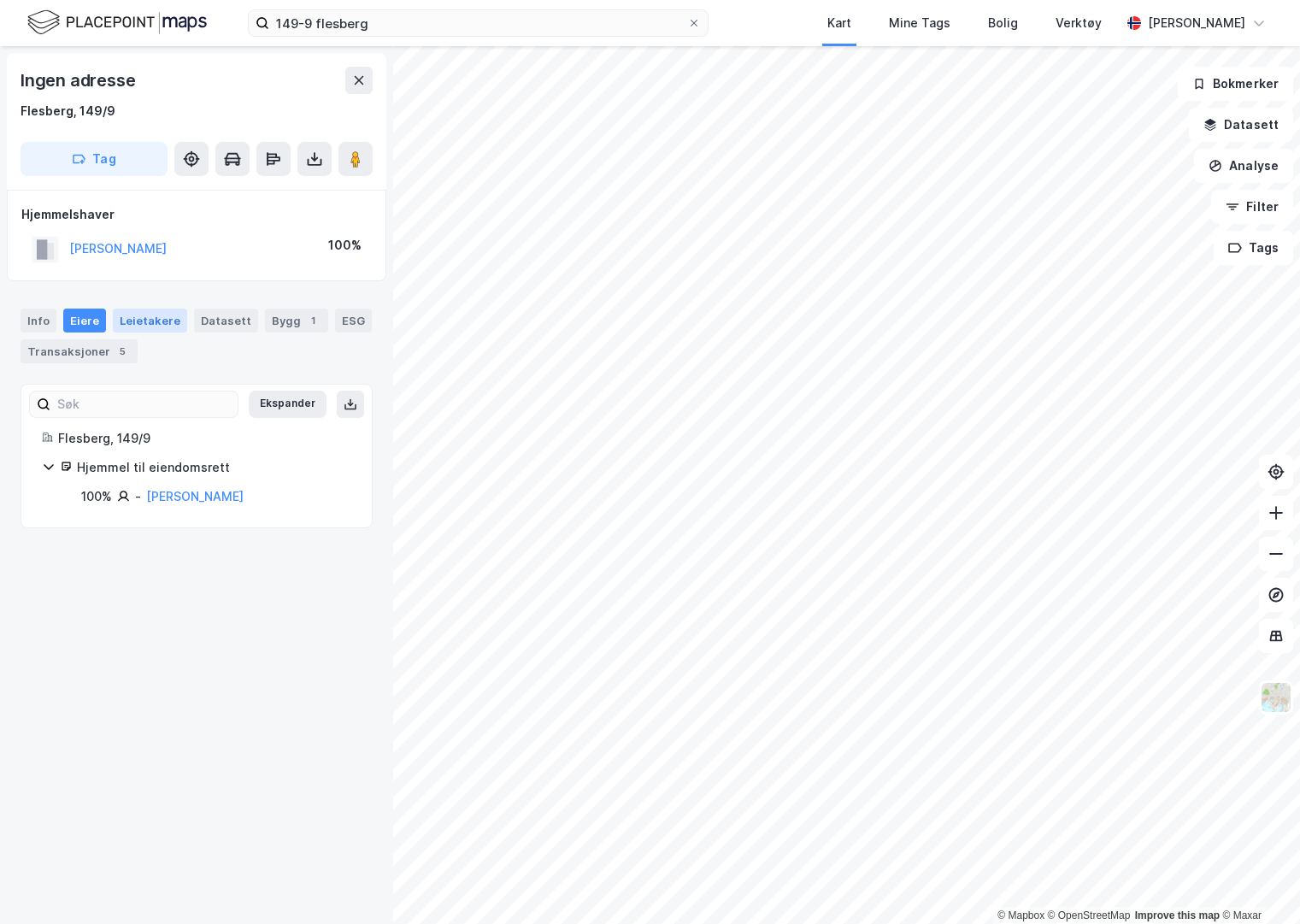
click at [143, 322] on div "Leietakere" at bounding box center [150, 320] width 74 height 24
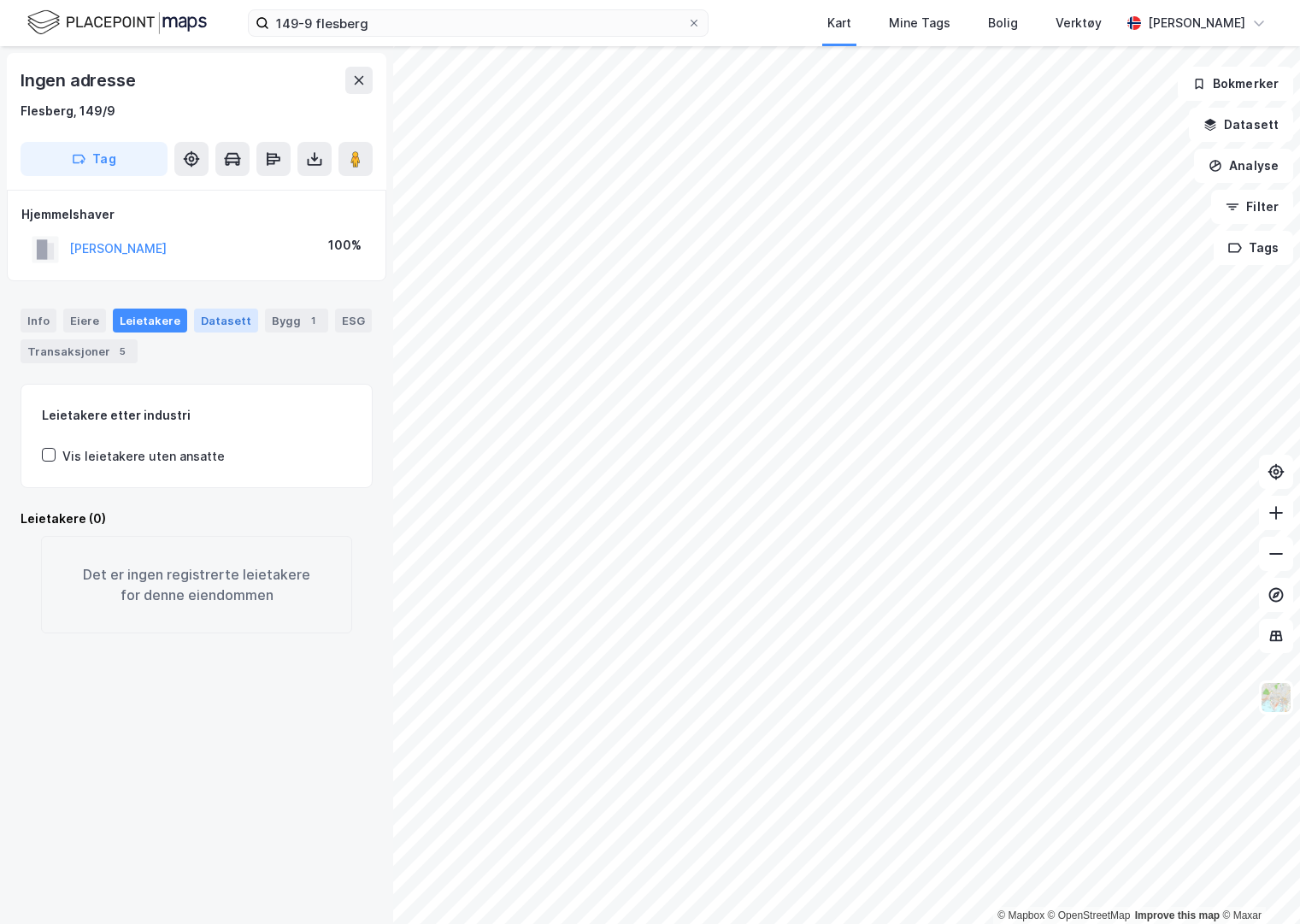
click at [230, 322] on div "Datasett" at bounding box center [226, 320] width 64 height 24
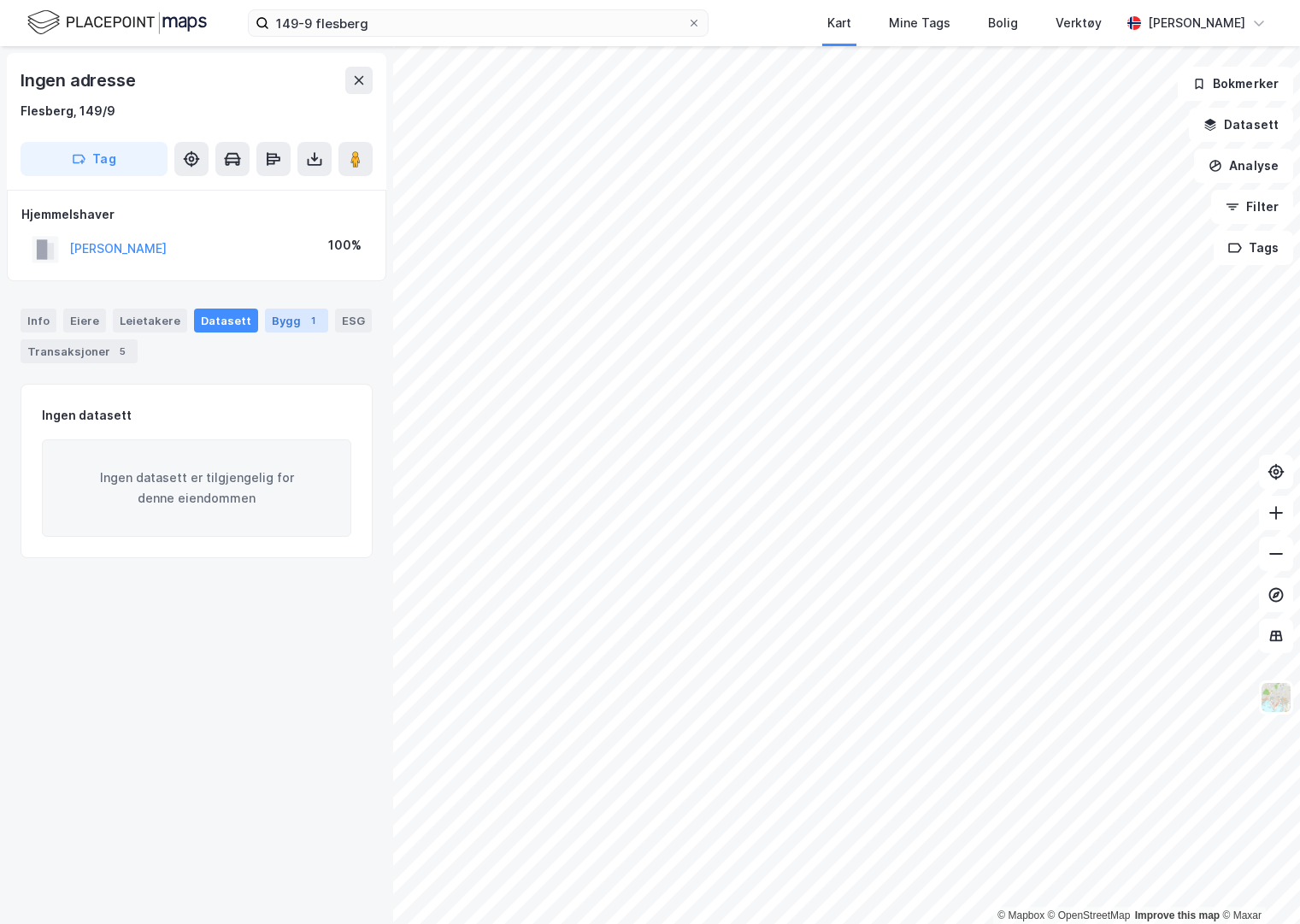
click at [265, 317] on div "Bygg 1" at bounding box center [296, 320] width 63 height 24
